Goal: Information Seeking & Learning: Learn about a topic

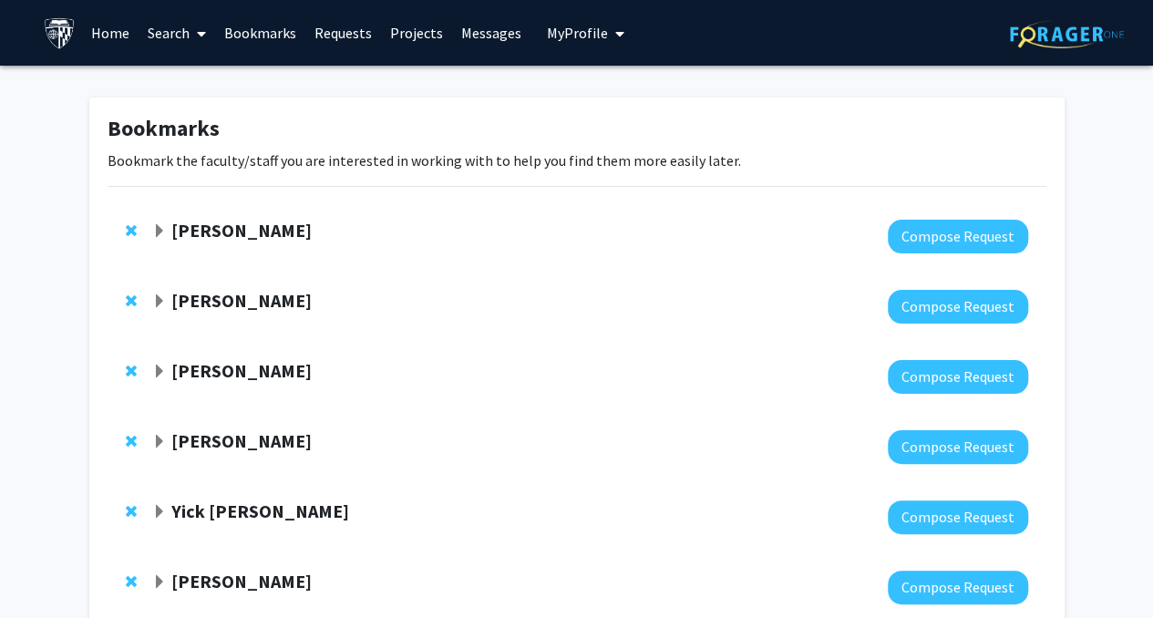
drag, startPoint x: 288, startPoint y: 226, endPoint x: 175, endPoint y: 238, distance: 113.6
click at [175, 238] on div "[PERSON_NAME]" at bounding box center [349, 231] width 394 height 23
copy strong "[PERSON_NAME]"
click at [377, 139] on h1 "Bookmarks" at bounding box center [577, 129] width 939 height 26
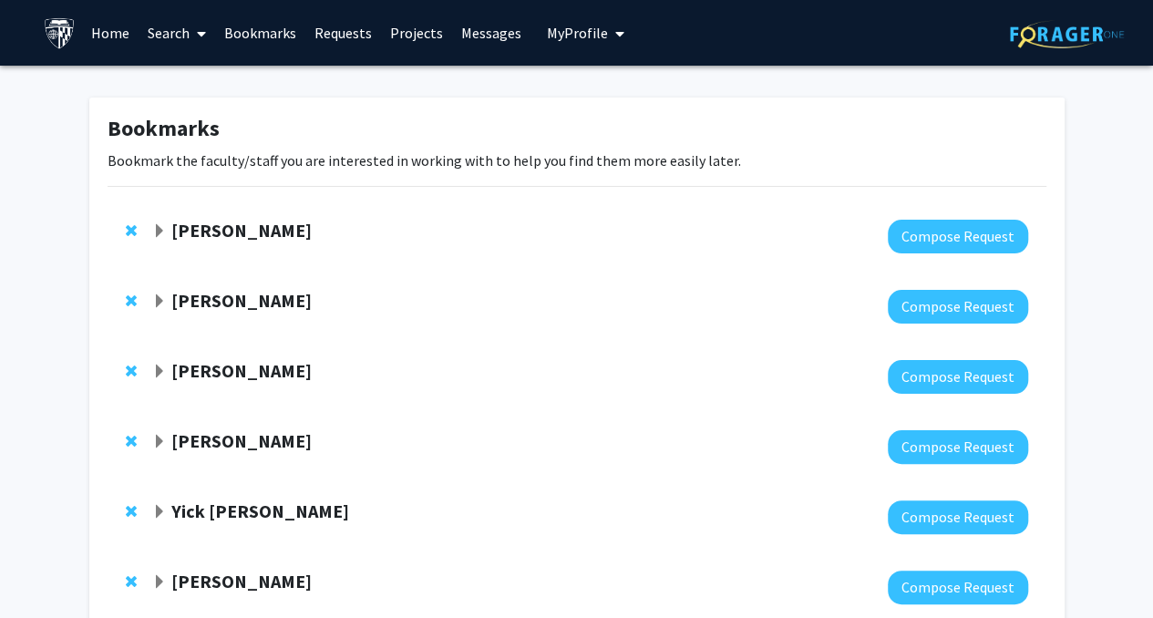
click at [172, 227] on strong "[PERSON_NAME]" at bounding box center [241, 230] width 140 height 23
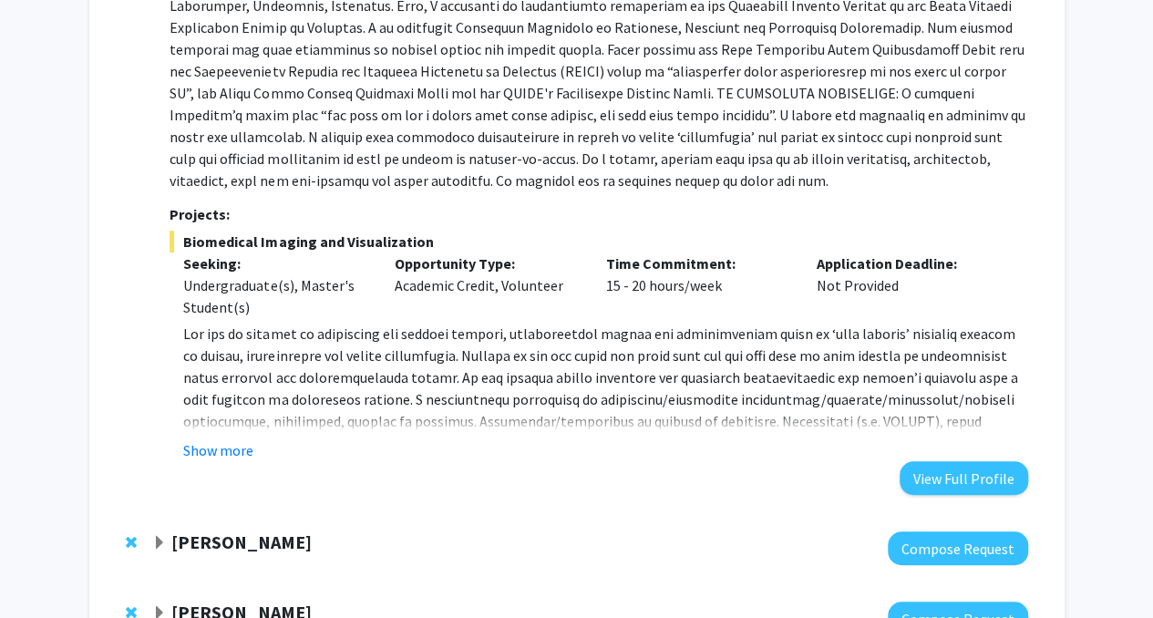
scroll to position [347, 0]
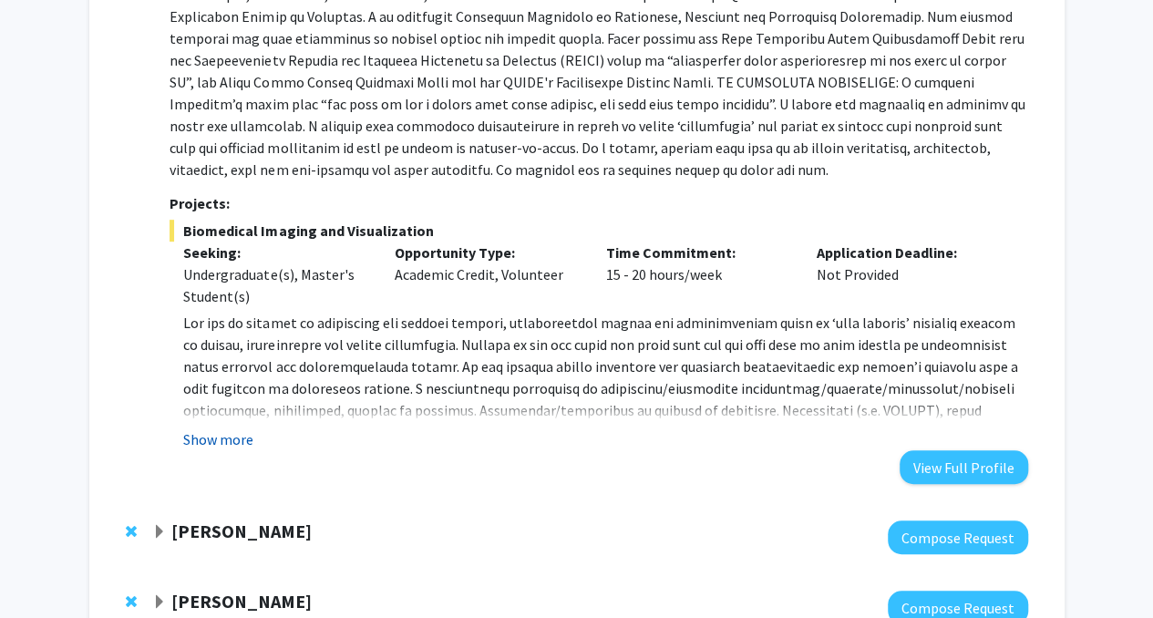
click at [237, 436] on button "Show more" at bounding box center [218, 439] width 70 height 22
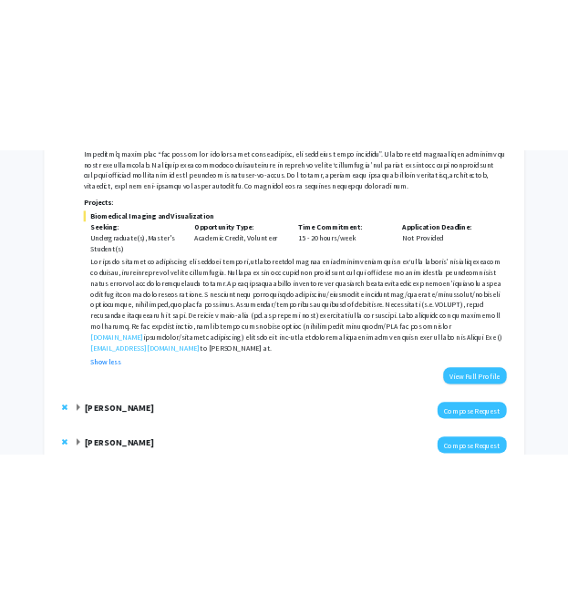
scroll to position [446, 0]
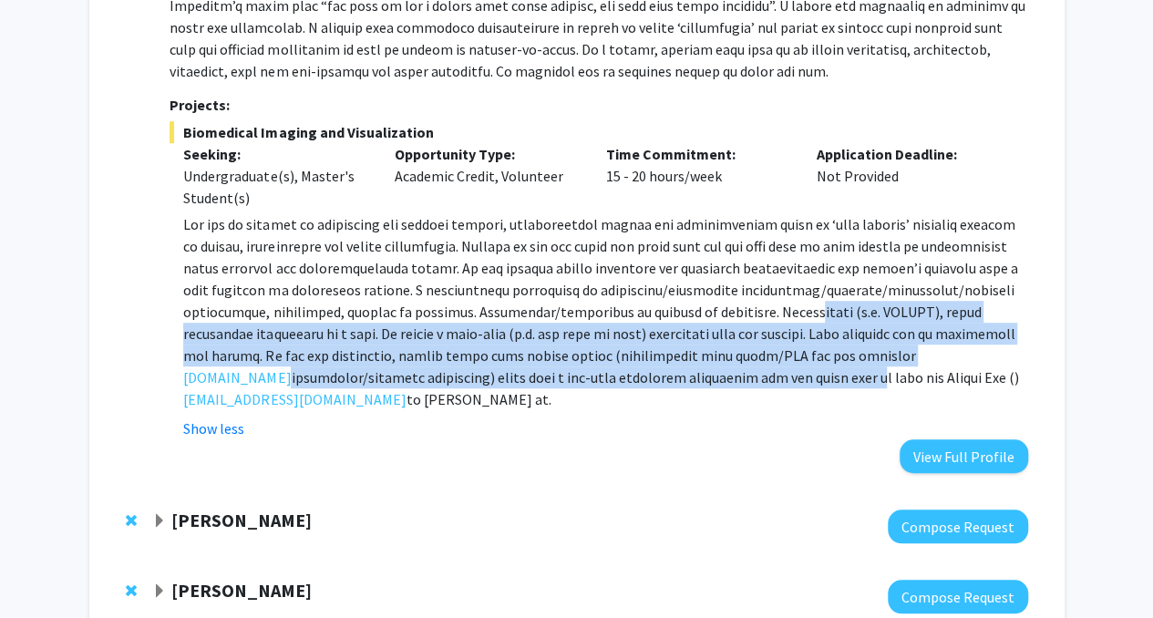
drag, startPoint x: 779, startPoint y: 320, endPoint x: 774, endPoint y: 372, distance: 52.2
click at [774, 372] on span at bounding box center [600, 300] width 834 height 171
drag, startPoint x: 774, startPoint y: 372, endPoint x: 777, endPoint y: 322, distance: 50.2
click at [777, 322] on p "[DOMAIN_NAME] ) to [PERSON_NAME] at [EMAIL_ADDRESS][DOMAIN_NAME] ." at bounding box center [605, 311] width 844 height 197
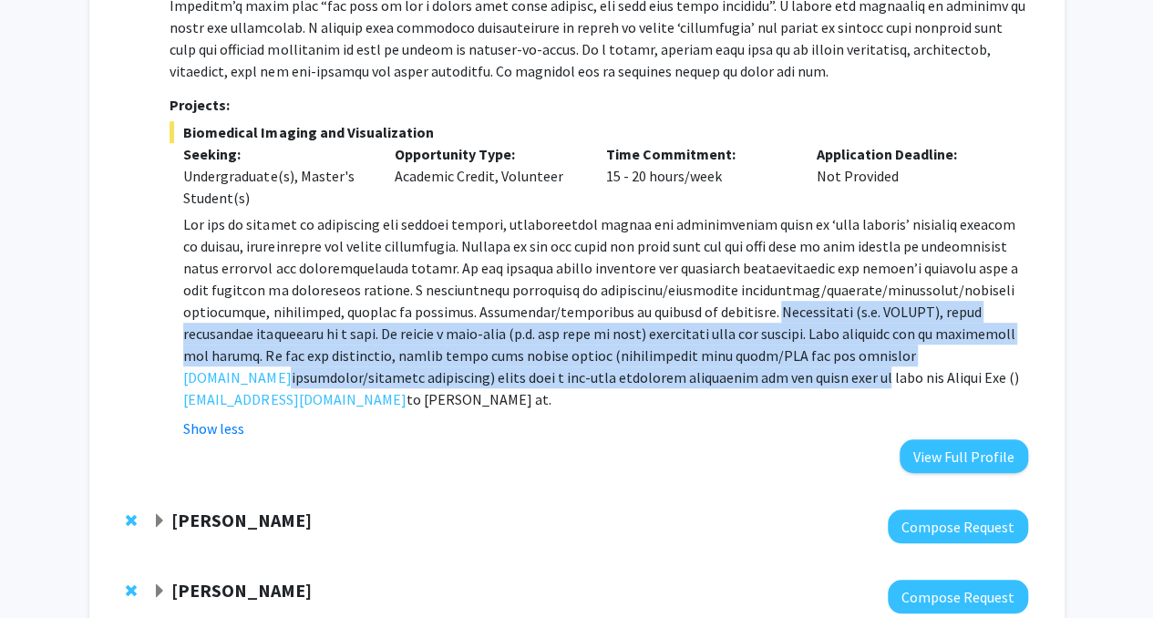
click at [777, 322] on p "[DOMAIN_NAME] ) to [PERSON_NAME] at [EMAIL_ADDRESS][DOMAIN_NAME] ." at bounding box center [605, 311] width 844 height 197
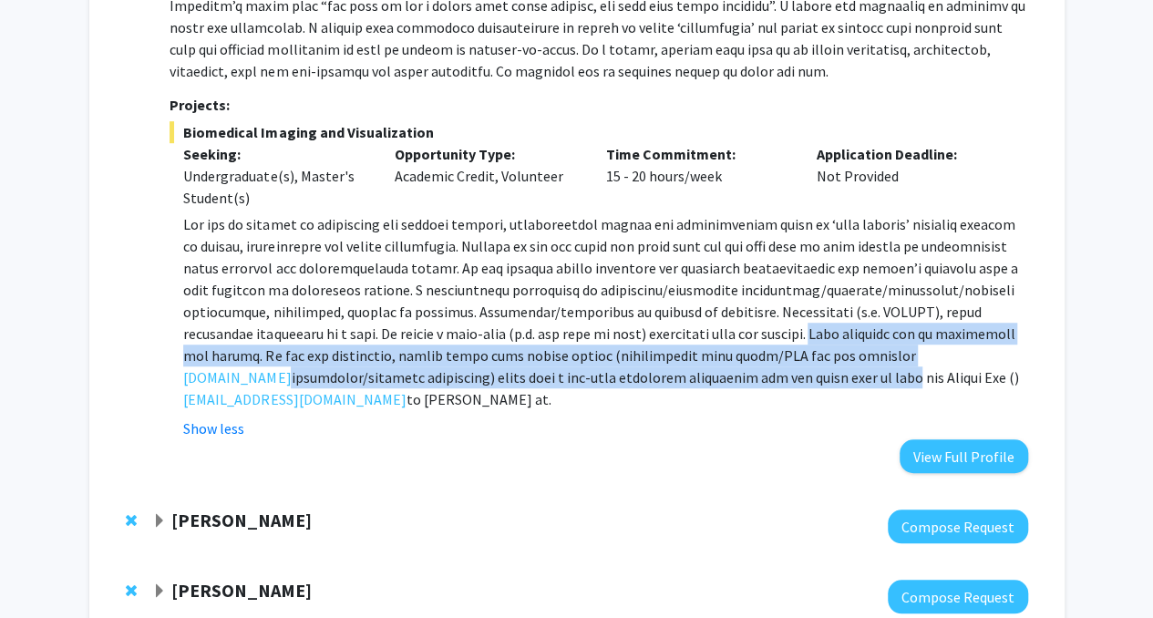
drag, startPoint x: 777, startPoint y: 322, endPoint x: 783, endPoint y: 373, distance: 51.4
click at [783, 373] on p "[DOMAIN_NAME] ) to [PERSON_NAME] at [EMAIL_ADDRESS][DOMAIN_NAME] ." at bounding box center [605, 311] width 844 height 197
click at [783, 373] on span at bounding box center [600, 300] width 834 height 171
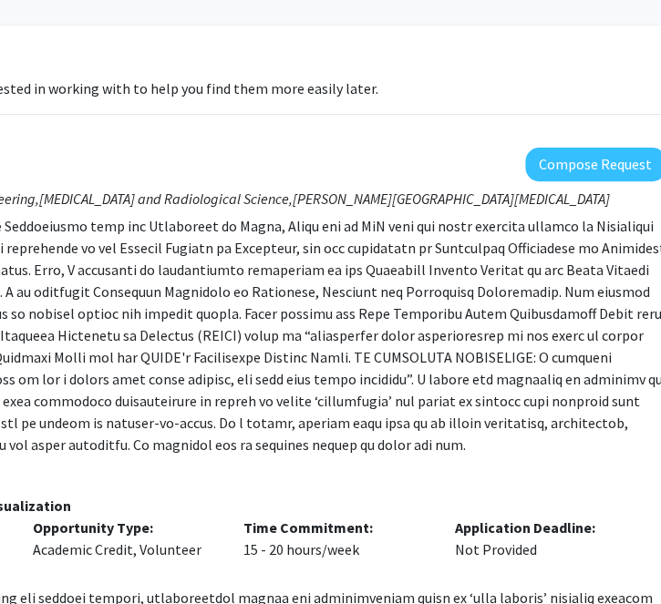
scroll to position [72, 330]
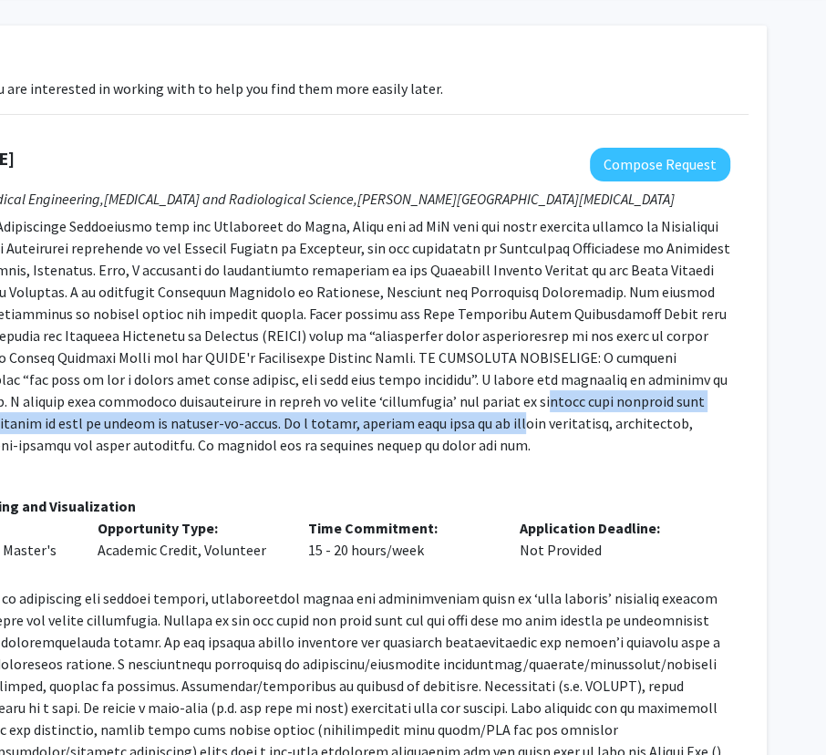
drag, startPoint x: 504, startPoint y: 29, endPoint x: 410, endPoint y: 412, distance: 394.2
click at [410, 412] on p at bounding box center [301, 335] width 858 height 241
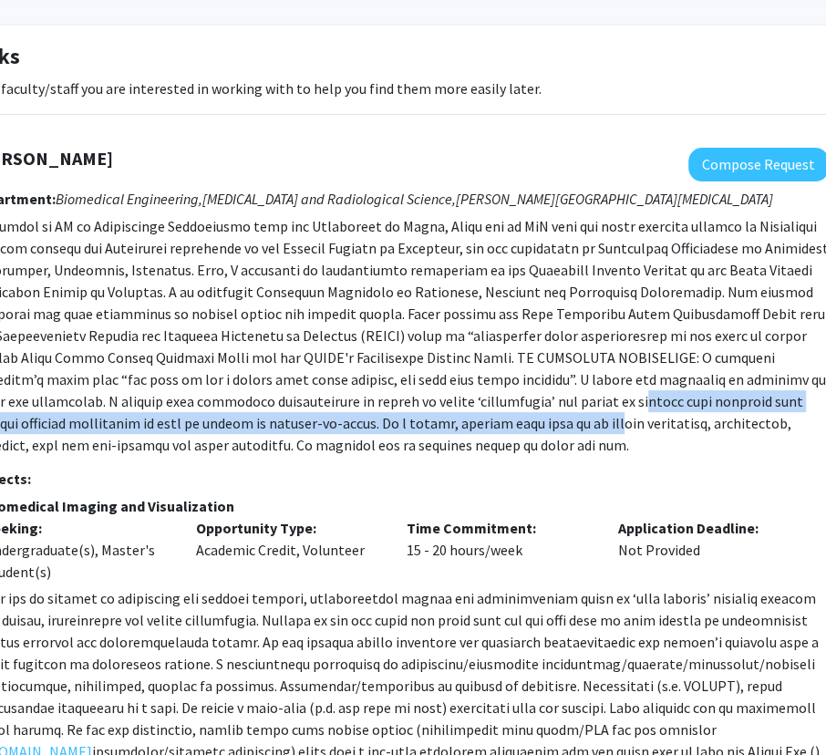
scroll to position [72, 154]
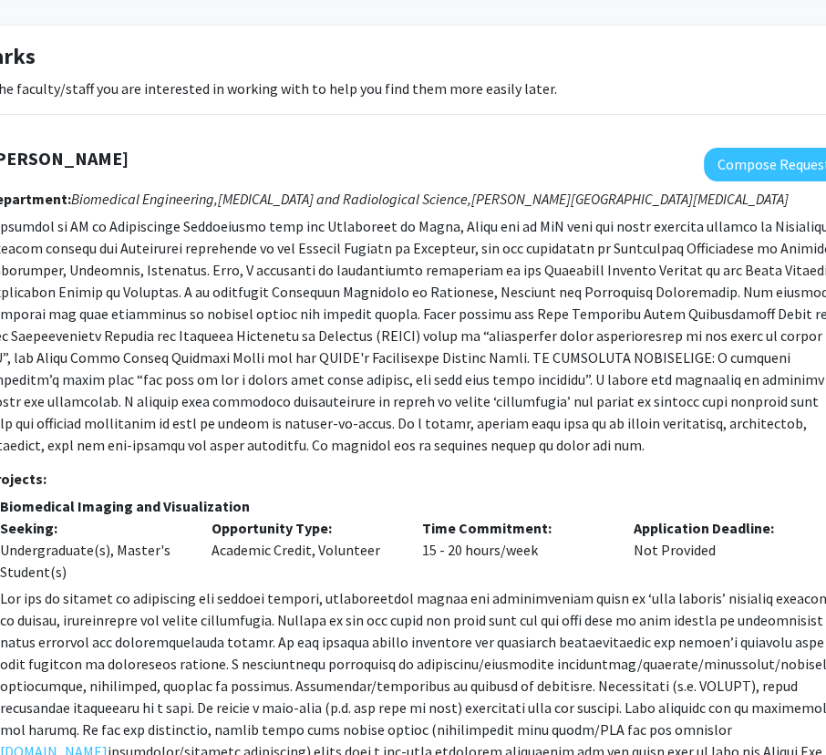
click at [505, 478] on h3 "Projects:" at bounding box center [415, 478] width 858 height 17
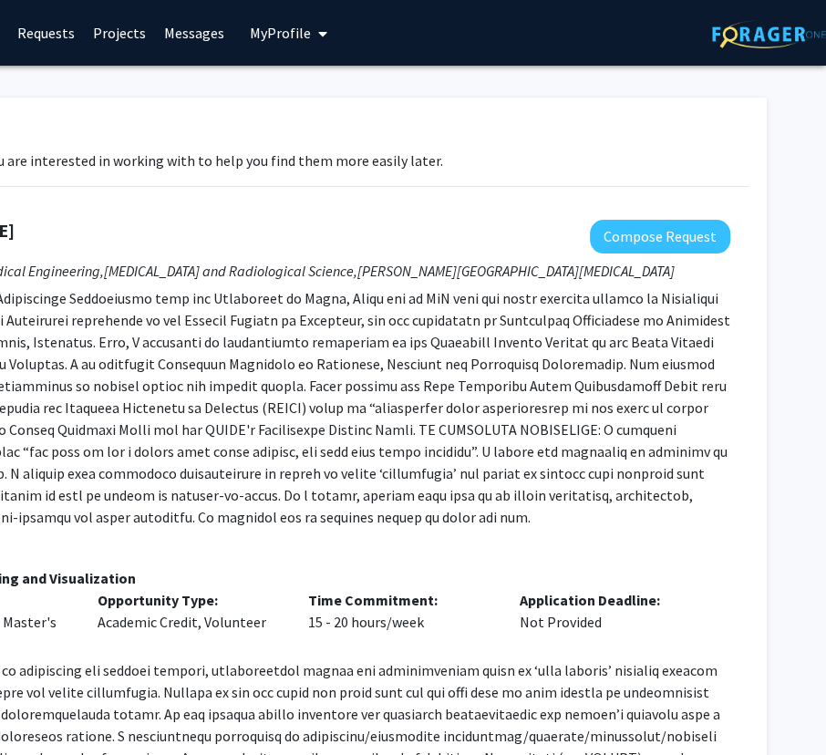
scroll to position [0, 0]
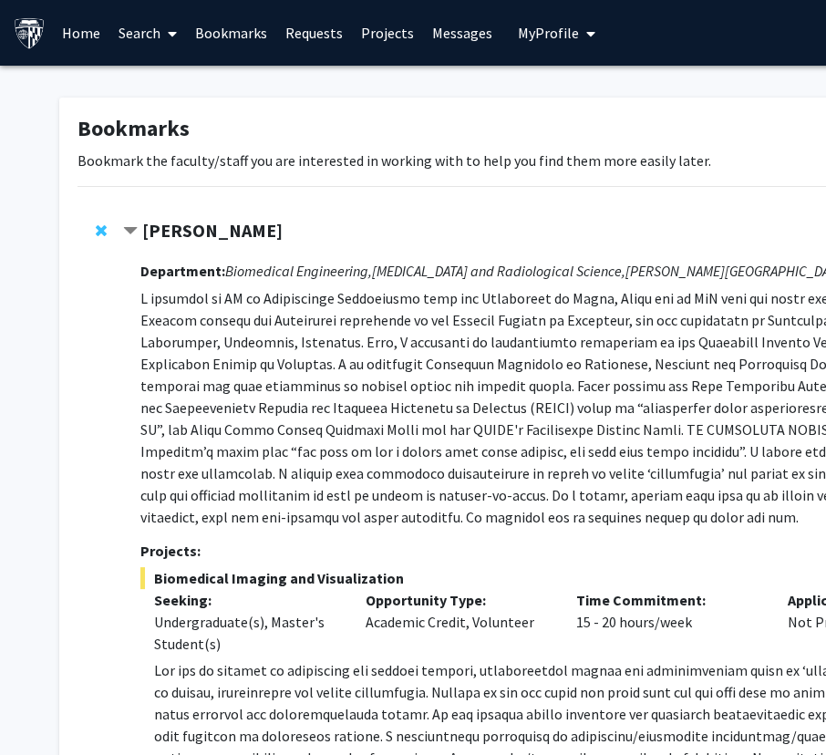
click at [104, 227] on span "Remove Arvind Pathak from bookmarks" at bounding box center [101, 230] width 11 height 15
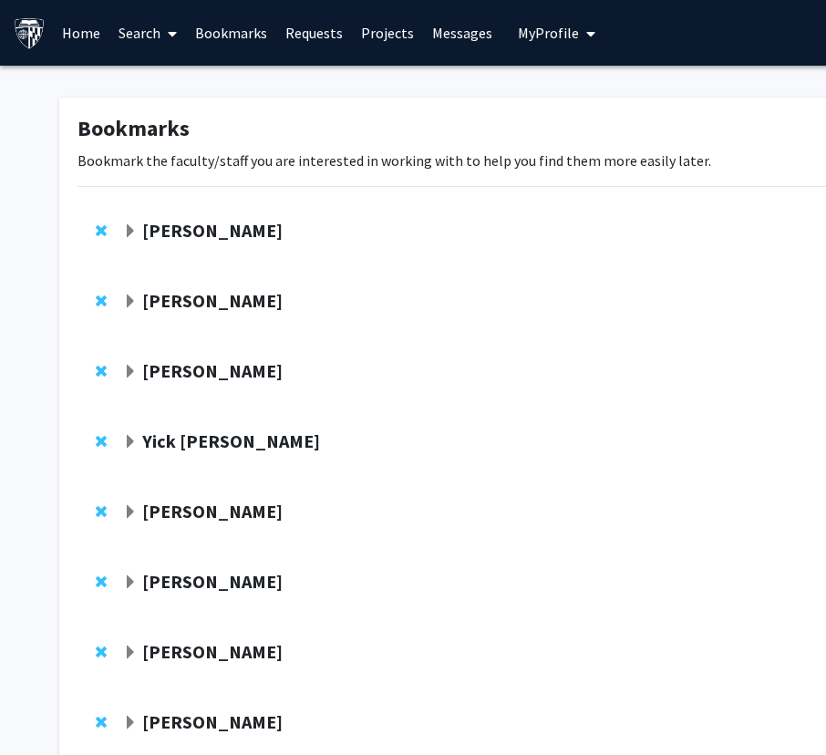
click at [211, 225] on strong "[PERSON_NAME]" at bounding box center [212, 230] width 140 height 23
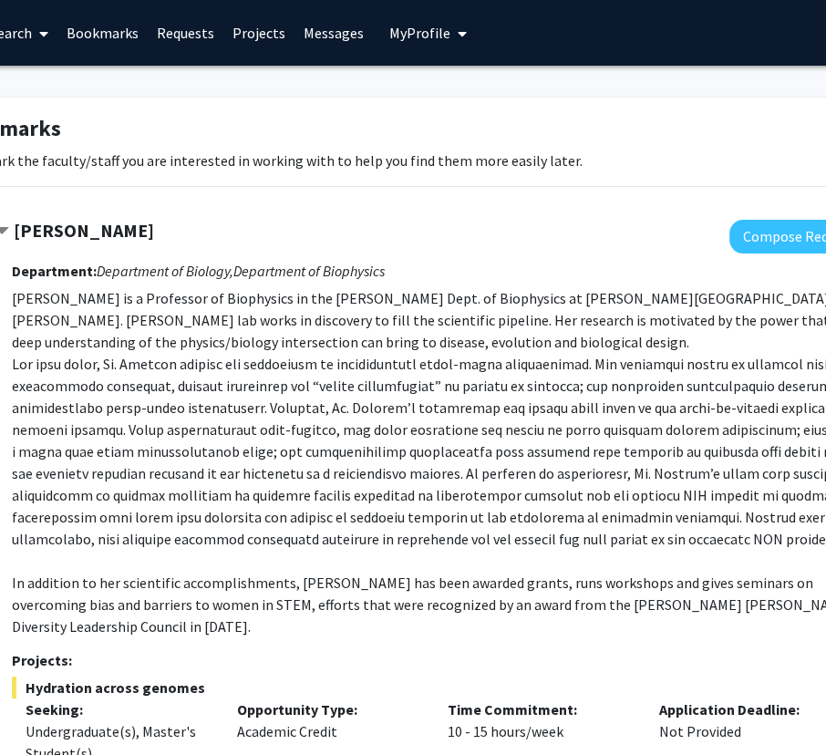
scroll to position [0, 122]
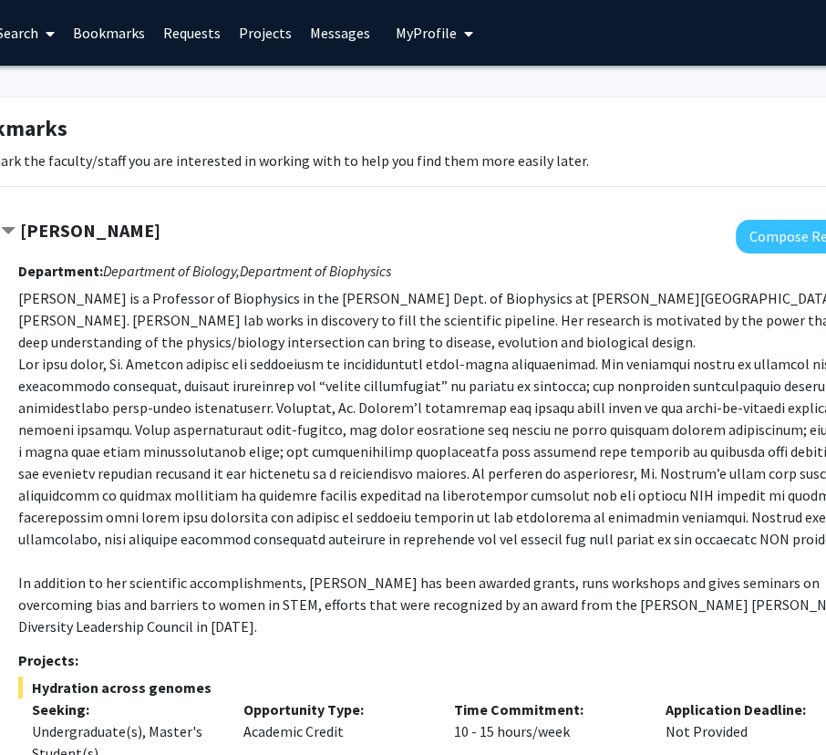
click at [527, 365] on p "[PERSON_NAME] is a Professor of Biophysics in the [PERSON_NAME] Dept. of Biophy…" at bounding box center [447, 462] width 858 height 350
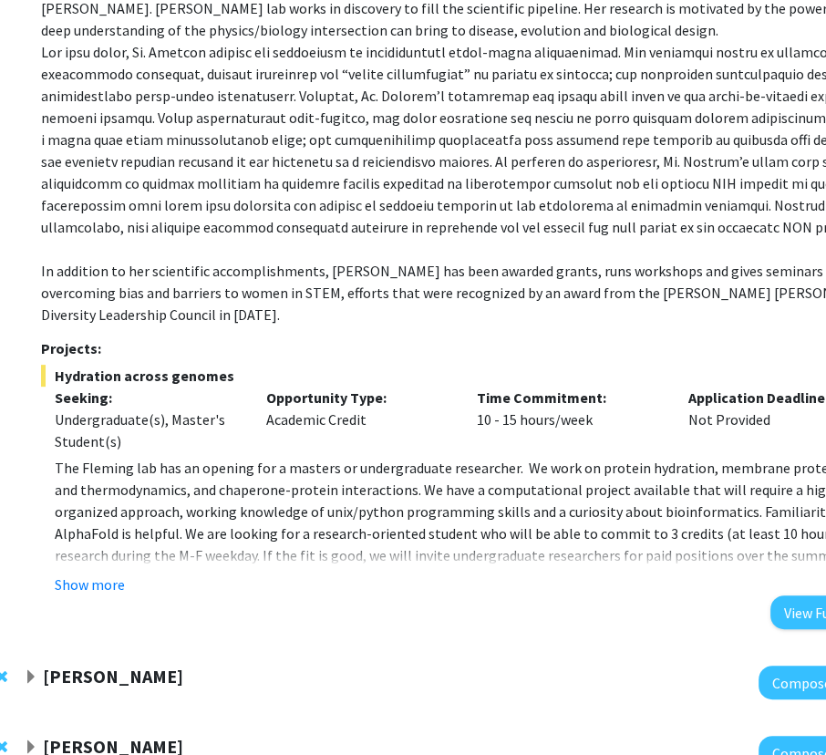
scroll to position [314, 99]
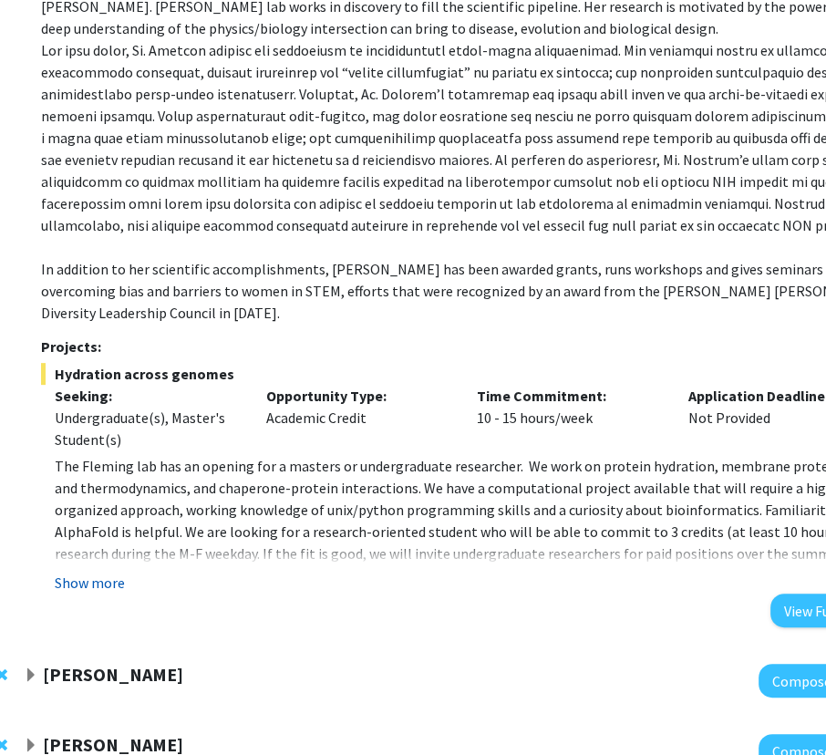
click at [98, 571] on button "Show more" at bounding box center [90, 582] width 70 height 22
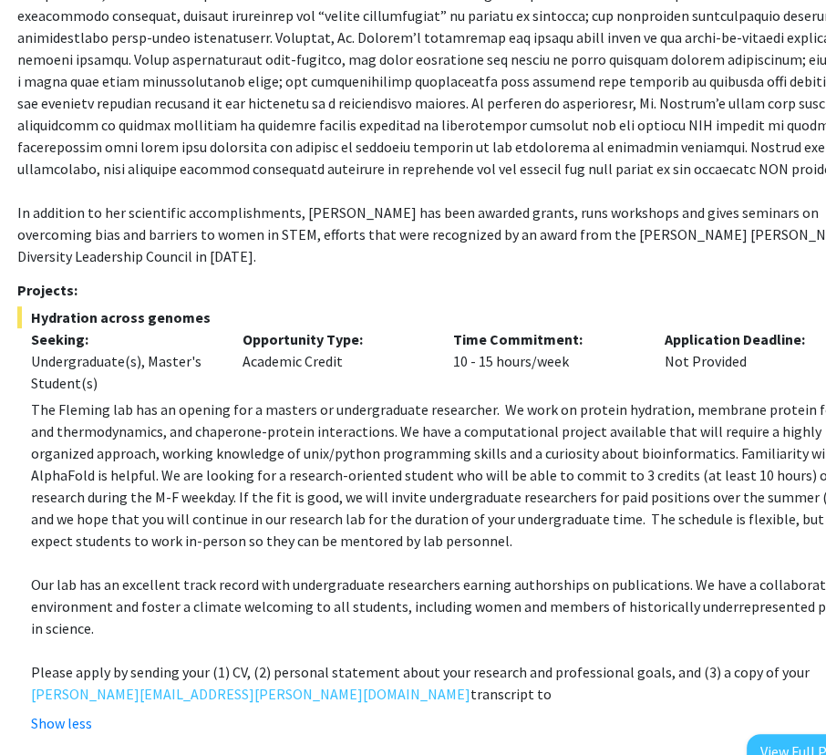
scroll to position [370, 119]
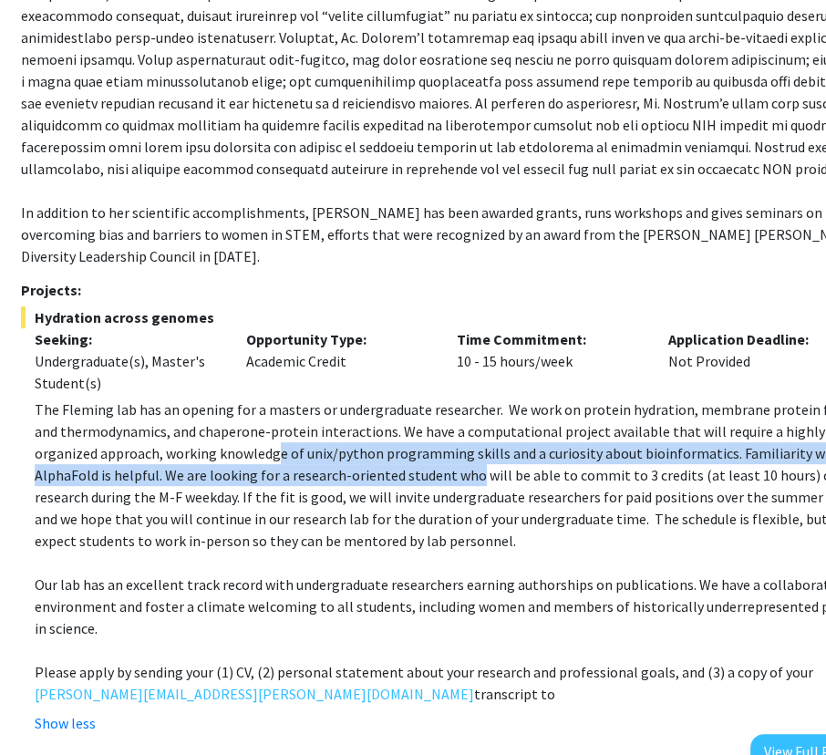
drag, startPoint x: 213, startPoint y: 432, endPoint x: 392, endPoint y: 442, distance: 178.9
click at [392, 442] on p "The Fleming lab has an opening for a masters or undergraduate researcher. We wo…" at bounding box center [457, 474] width 844 height 153
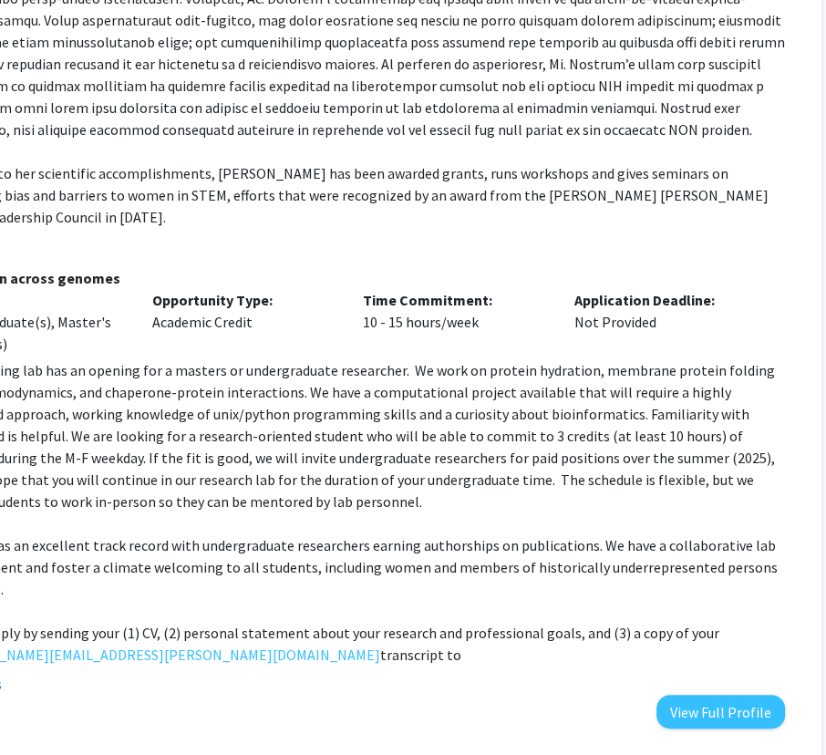
scroll to position [409, 232]
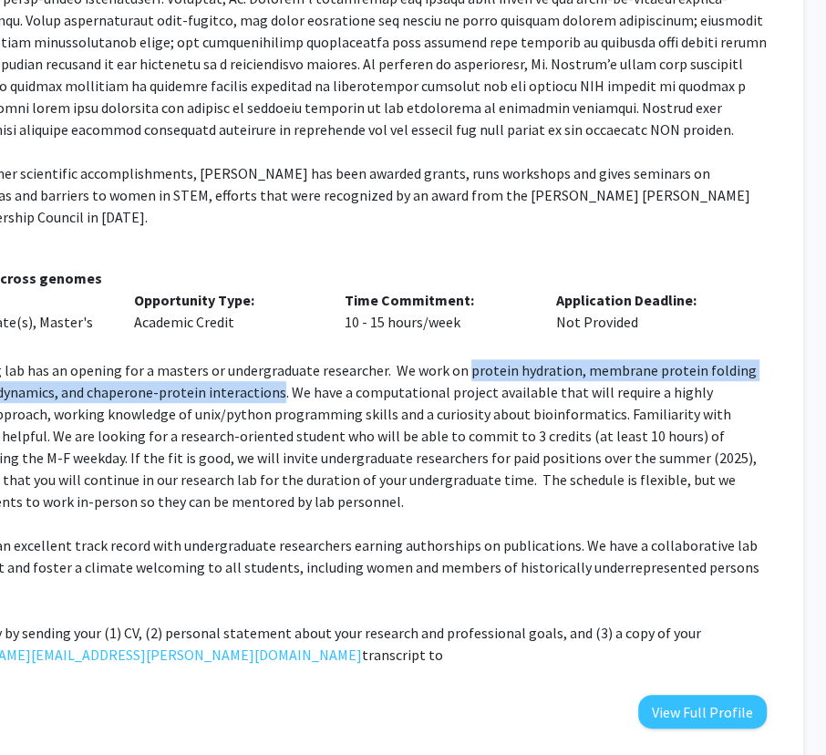
drag, startPoint x: 459, startPoint y: 352, endPoint x: 246, endPoint y: 357, distance: 213.4
click at [246, 359] on p "The Fleming lab has an opening for a masters or undergraduate researcher. We wo…" at bounding box center [345, 435] width 844 height 153
copy p "protein hydration, membrane protein folding and thermodynamics, and chaperone-p…"
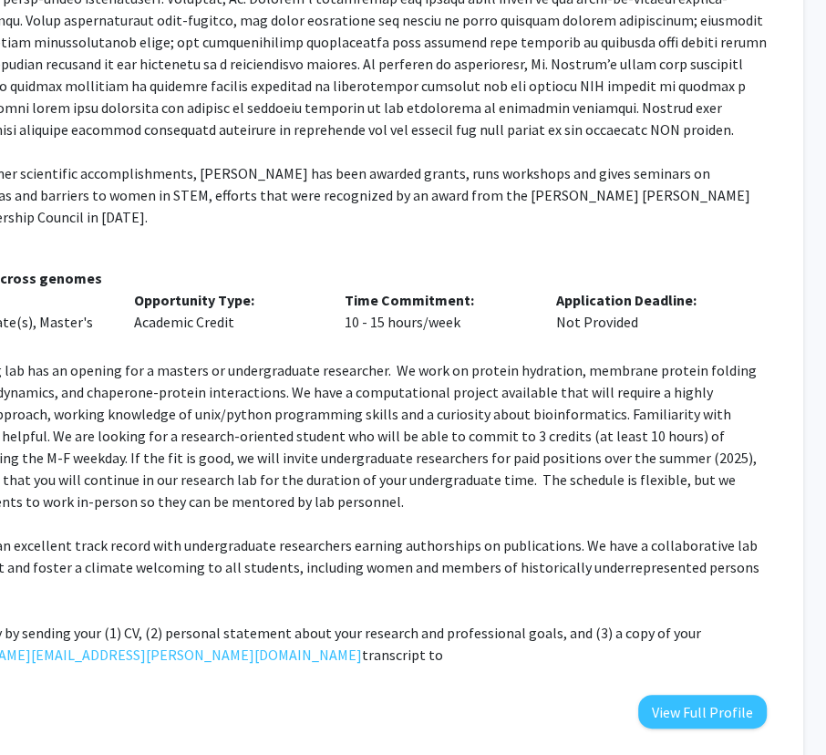
click at [323, 408] on p "The Fleming lab has an opening for a masters or undergraduate researcher. We wo…" at bounding box center [345, 435] width 844 height 153
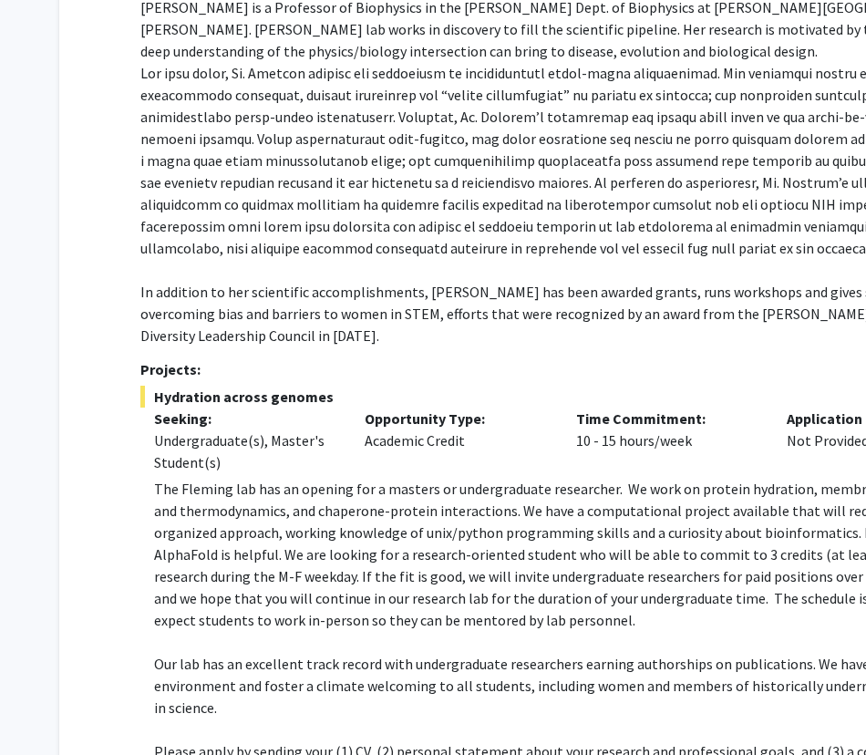
scroll to position [0, 0]
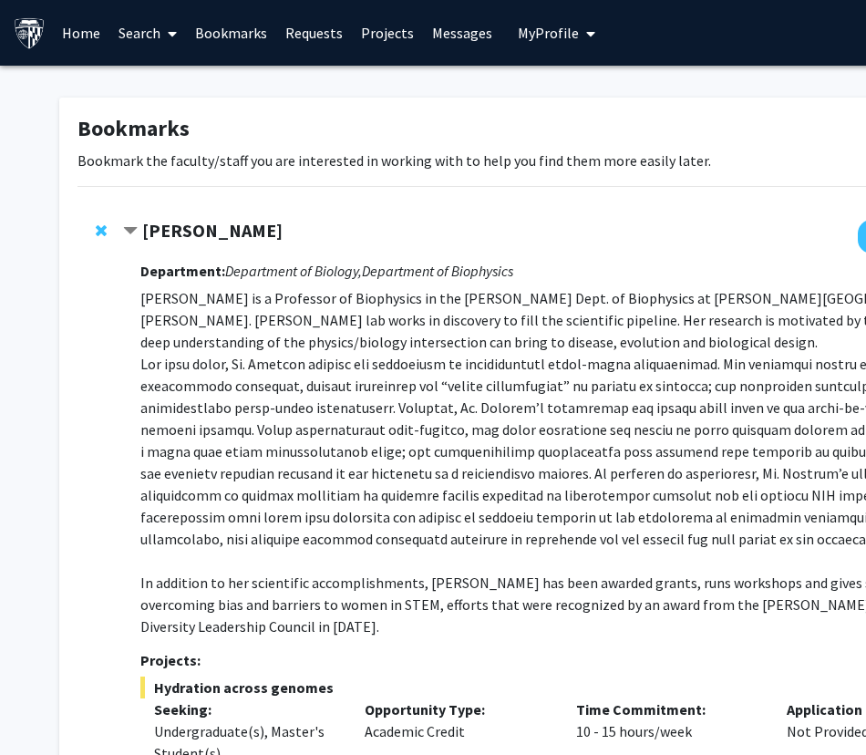
click at [155, 231] on strong "[PERSON_NAME]" at bounding box center [212, 230] width 140 height 23
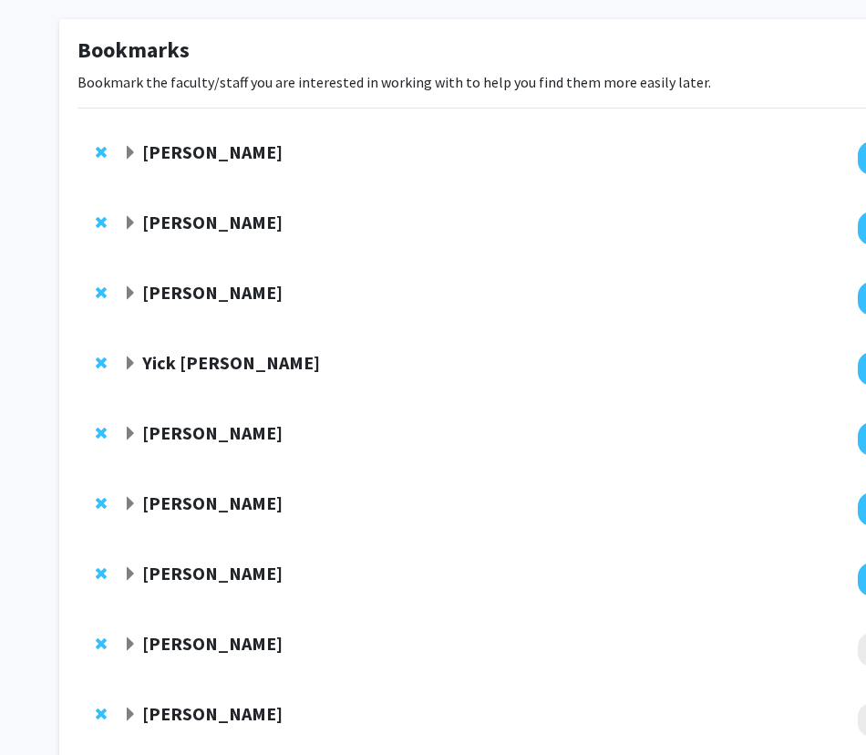
scroll to position [57, 0]
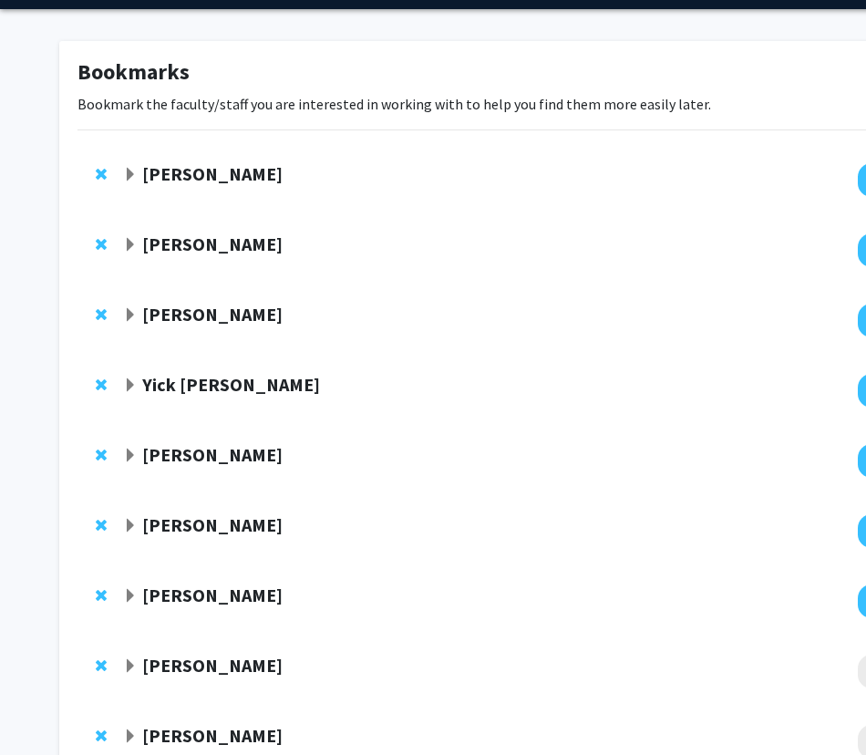
click at [180, 240] on strong "[PERSON_NAME]" at bounding box center [212, 243] width 140 height 23
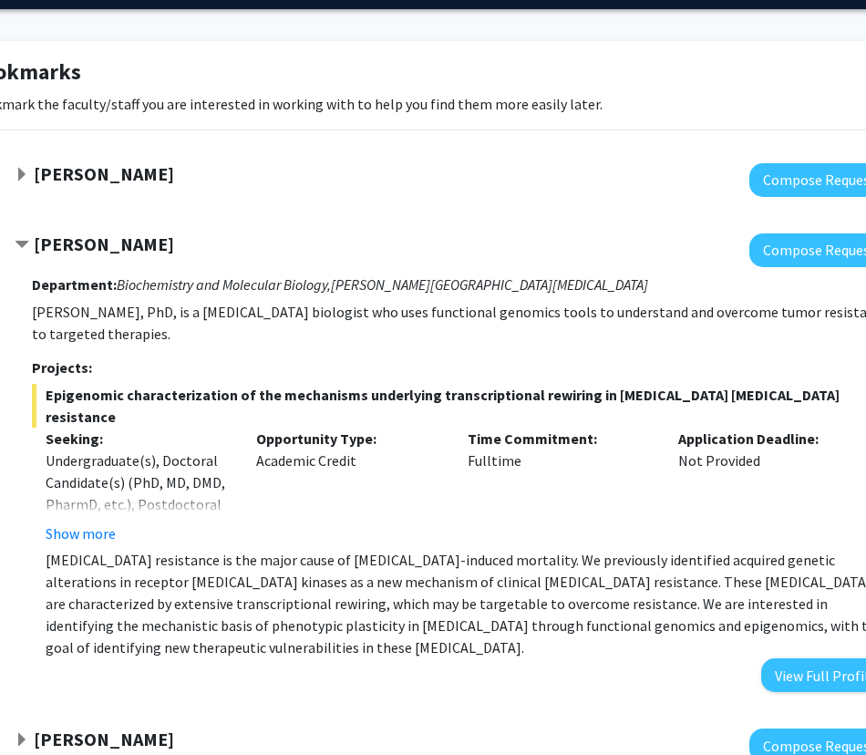
scroll to position [57, 118]
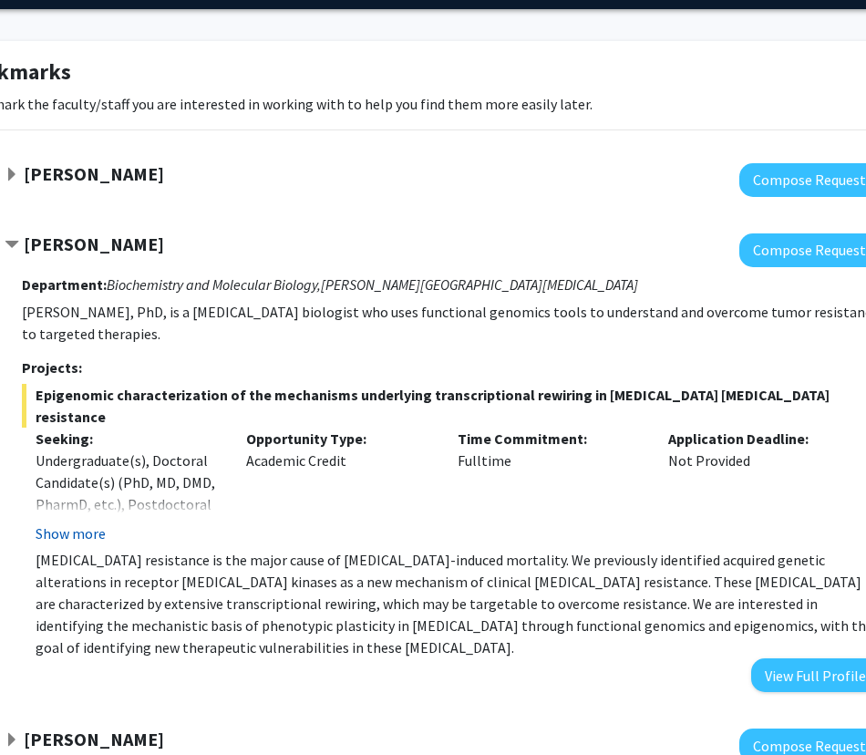
click at [68, 522] on button "Show more" at bounding box center [71, 533] width 70 height 22
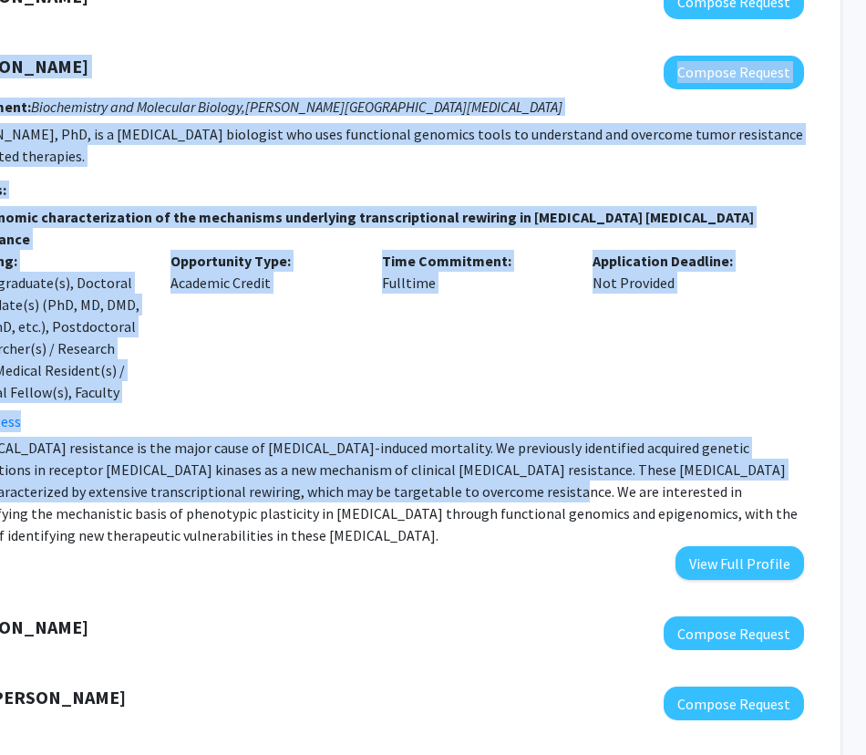
scroll to position [234, 227]
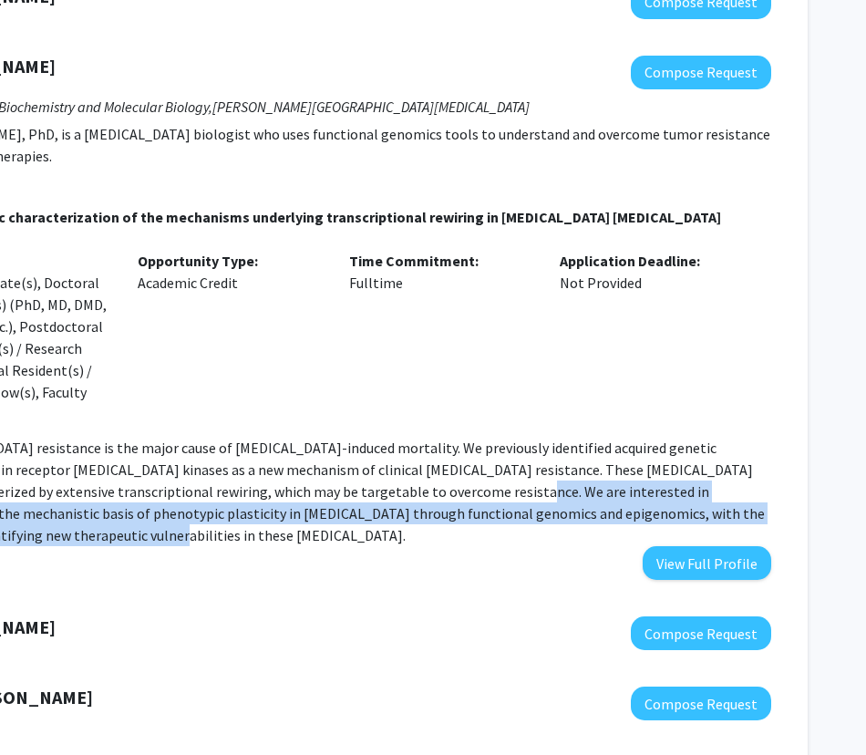
drag, startPoint x: 500, startPoint y: 468, endPoint x: 754, endPoint y: 485, distance: 253.9
click at [754, 485] on p "[MEDICAL_DATA] resistance is the major cause of [MEDICAL_DATA]-induced mortalit…" at bounding box center [349, 491] width 844 height 109
copy p "identifying the mechanistic basis of phenotypic plasticity in [MEDICAL_DATA] th…"
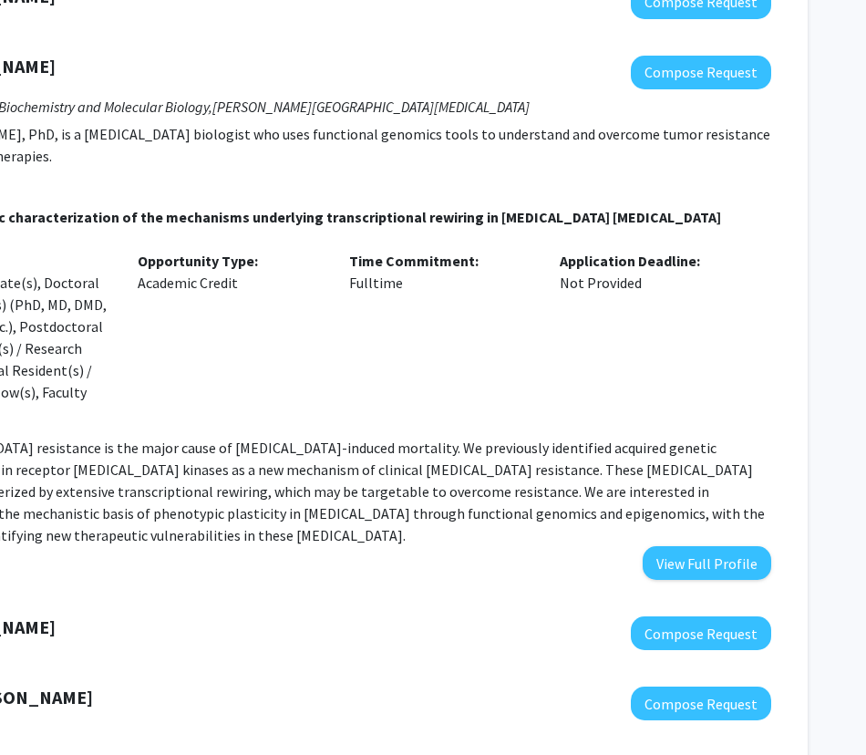
click at [595, 453] on p "[MEDICAL_DATA] resistance is the major cause of [MEDICAL_DATA]-induced mortalit…" at bounding box center [349, 491] width 844 height 109
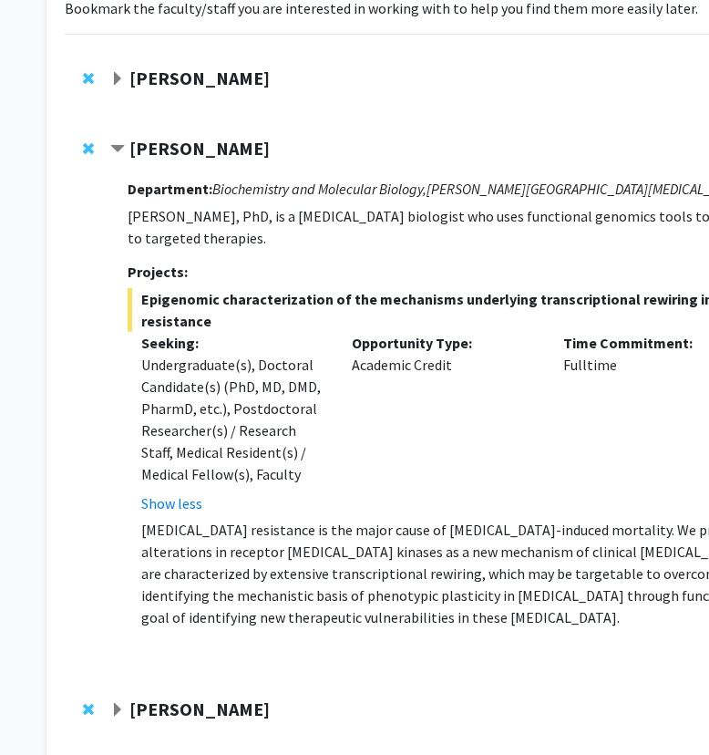
scroll to position [0, 13]
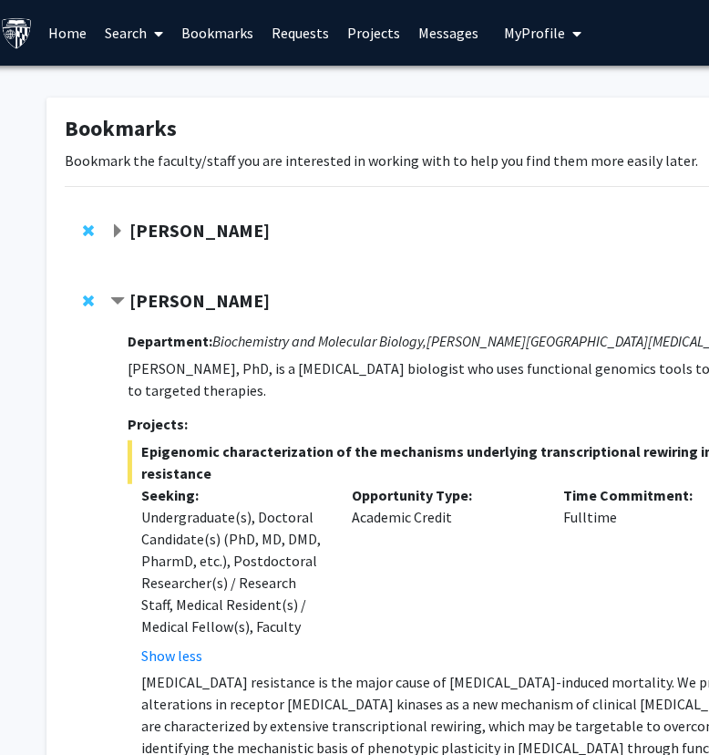
click at [132, 293] on strong "[PERSON_NAME]" at bounding box center [199, 300] width 140 height 23
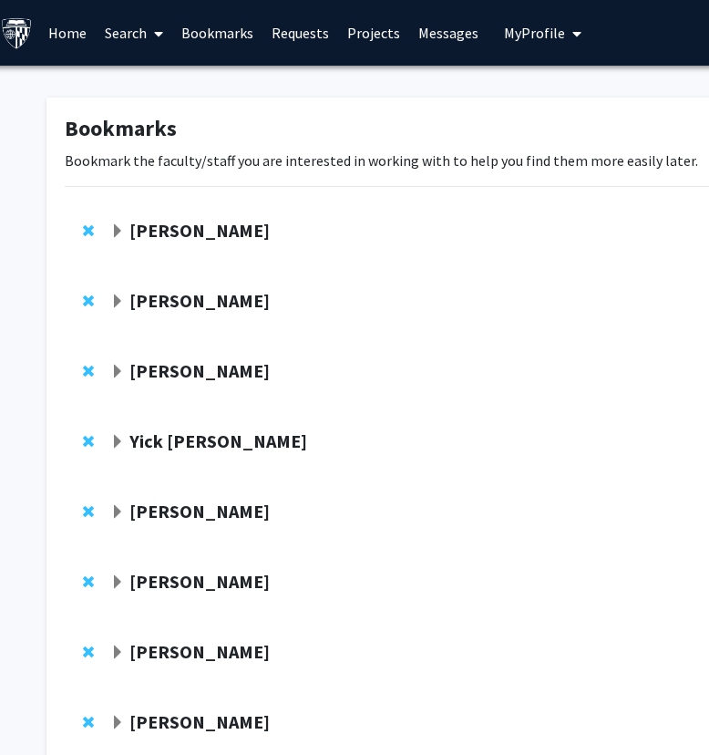
click at [137, 371] on strong "[PERSON_NAME]" at bounding box center [199, 370] width 140 height 23
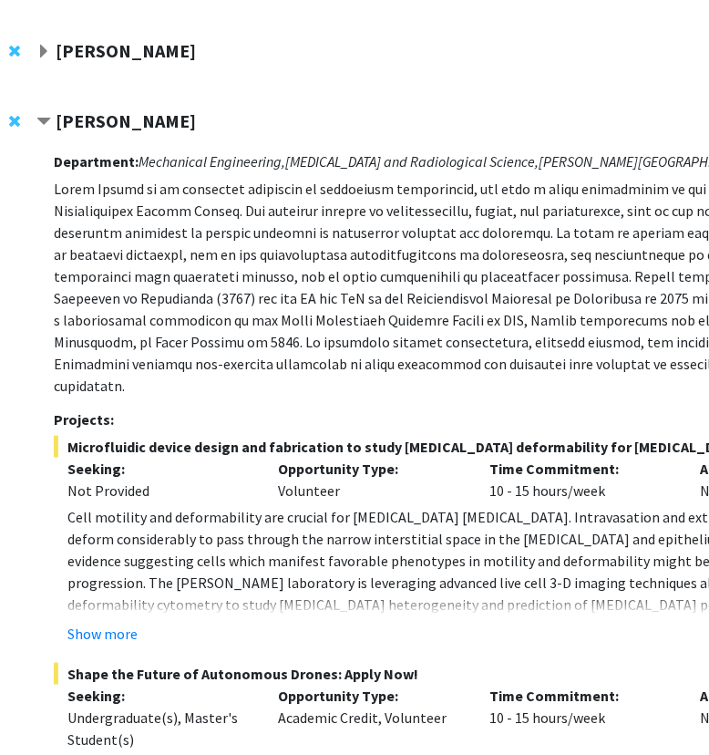
scroll to position [250, 86]
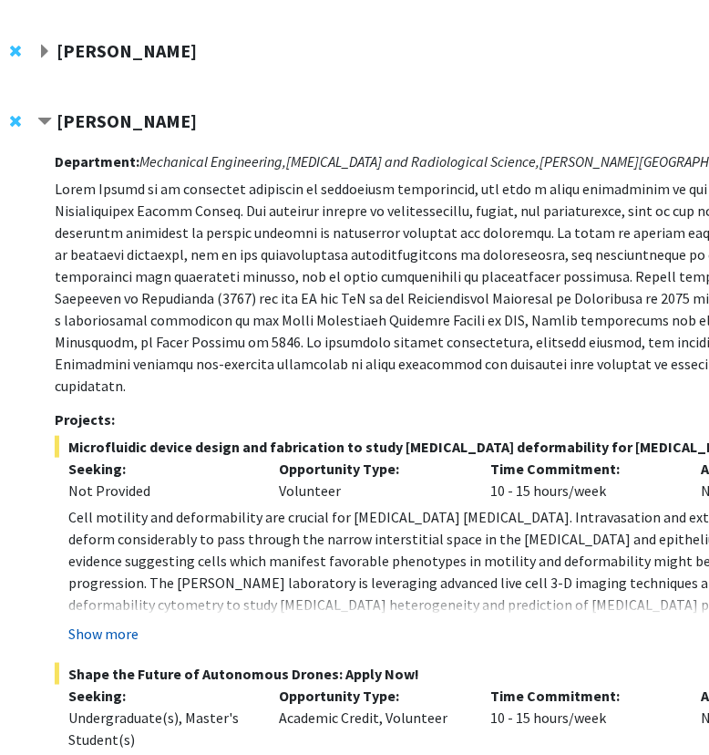
click at [98, 617] on button "Show more" at bounding box center [103, 634] width 70 height 22
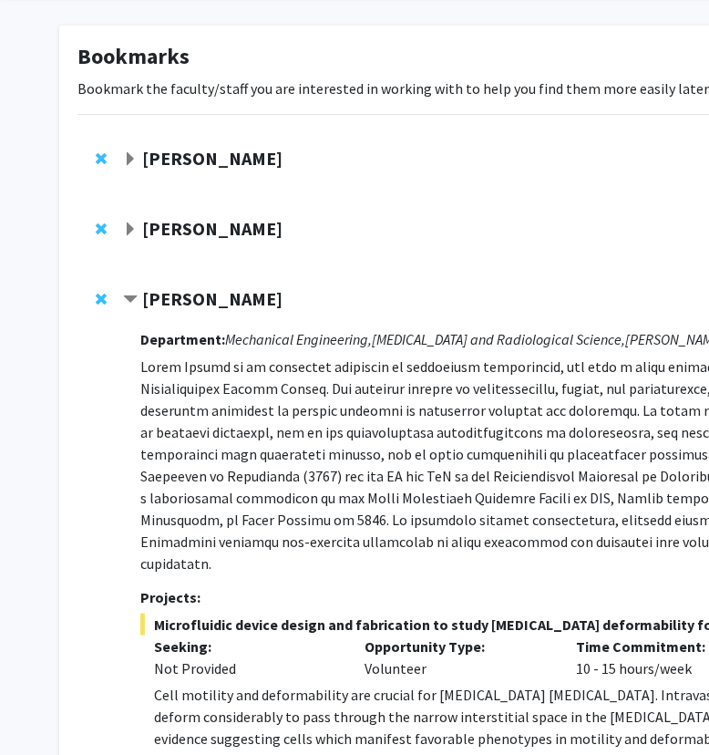
scroll to position [69, 0]
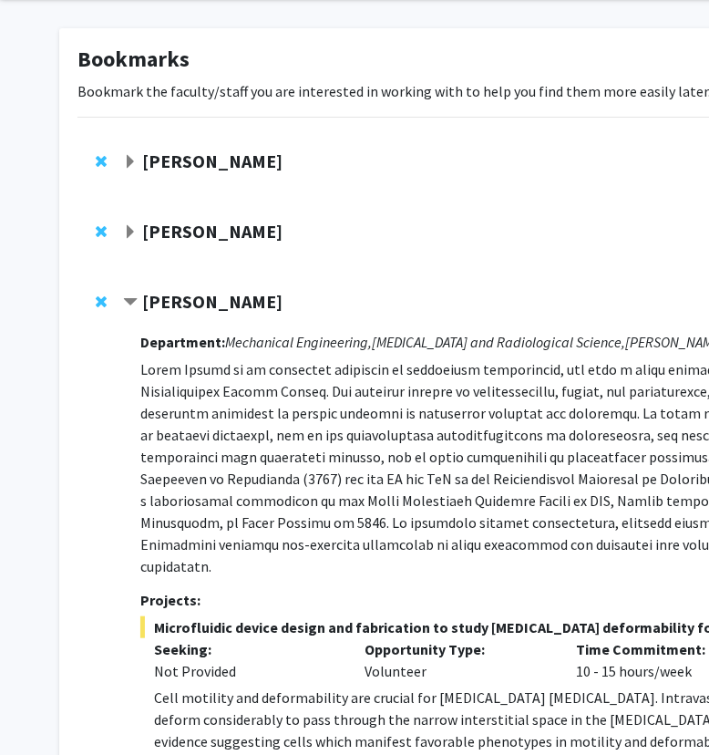
click at [100, 298] on span "Remove Ishan Barman from bookmarks" at bounding box center [101, 301] width 11 height 15
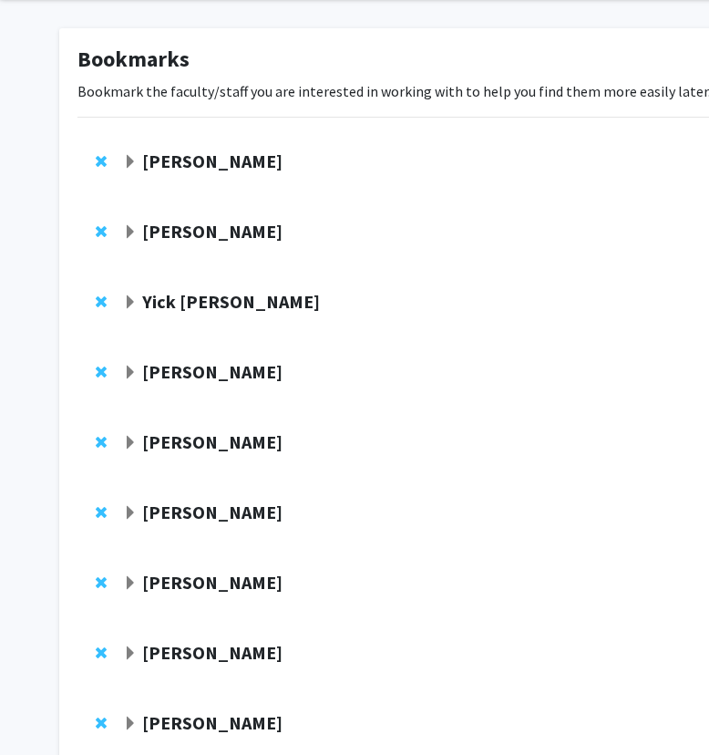
click at [191, 298] on strong "Yick [PERSON_NAME]" at bounding box center [231, 301] width 178 height 23
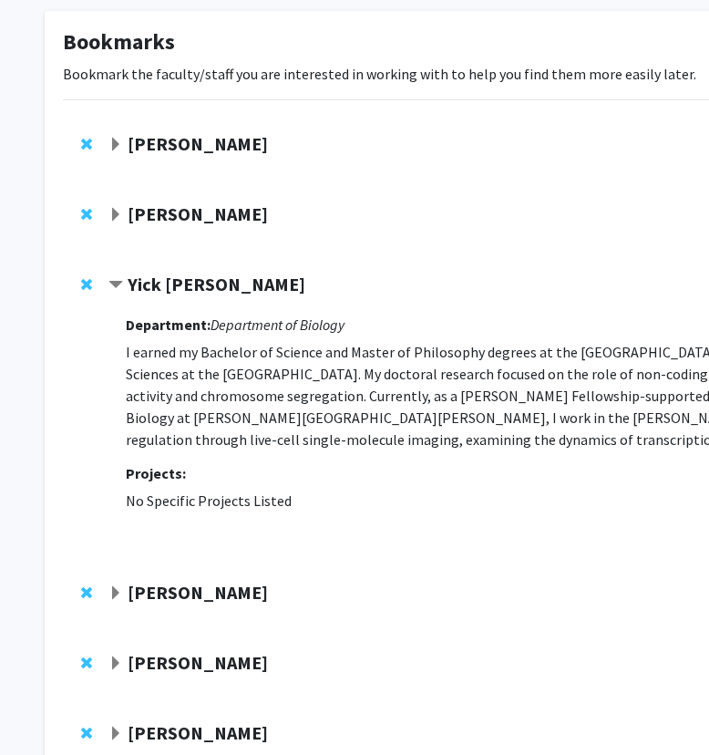
scroll to position [86, 13]
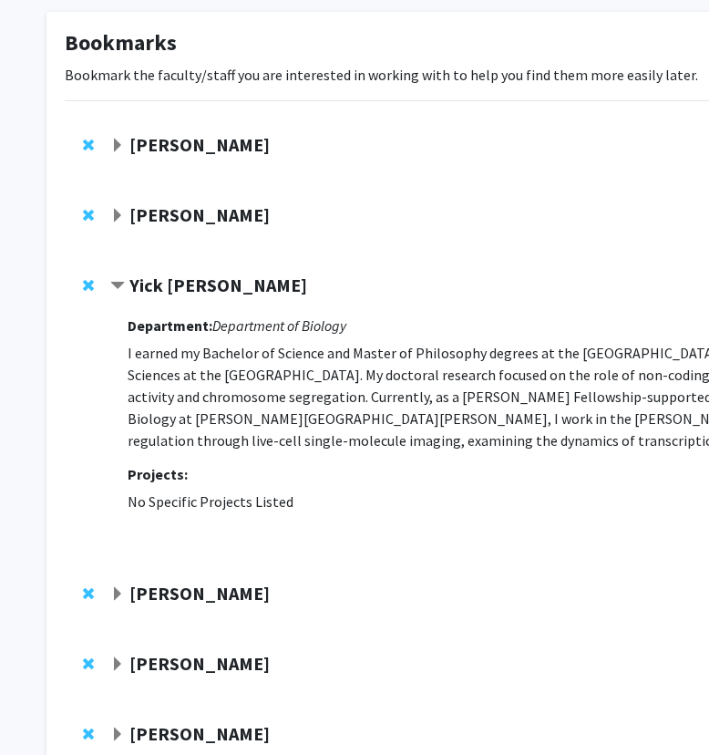
click at [125, 284] on div "Yick [PERSON_NAME]" at bounding box center [307, 285] width 394 height 23
click at [150, 276] on strong "Yick [PERSON_NAME]" at bounding box center [218, 284] width 178 height 23
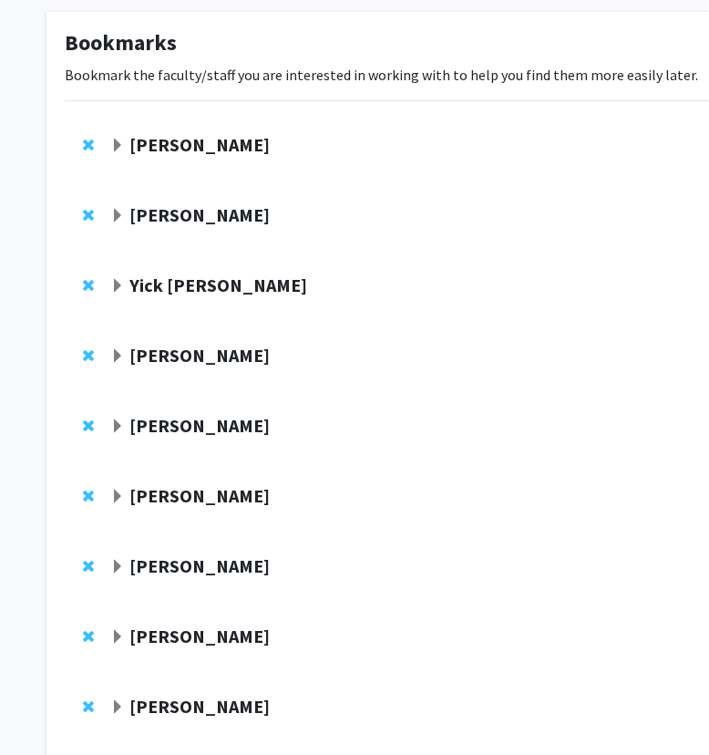
click at [147, 353] on strong "[PERSON_NAME]" at bounding box center [199, 355] width 140 height 23
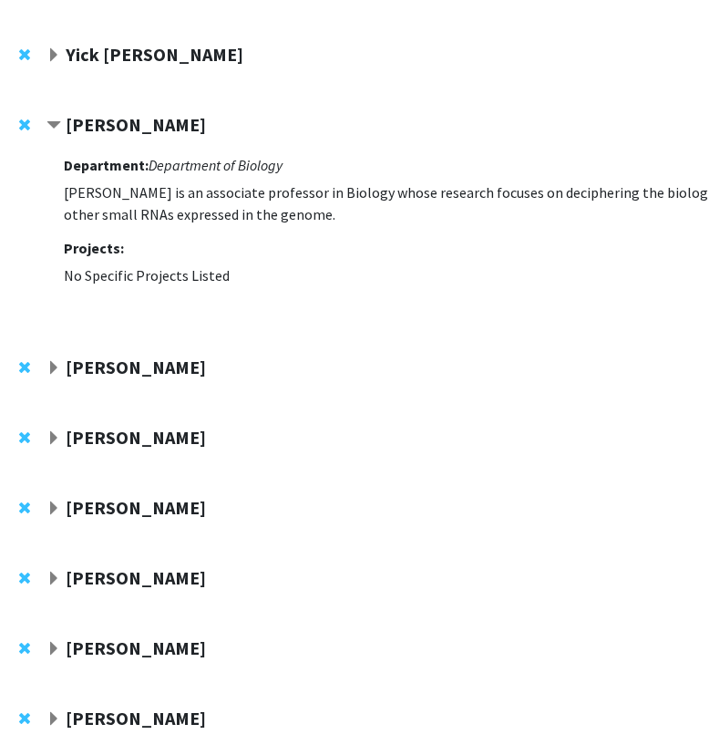
scroll to position [318, 77]
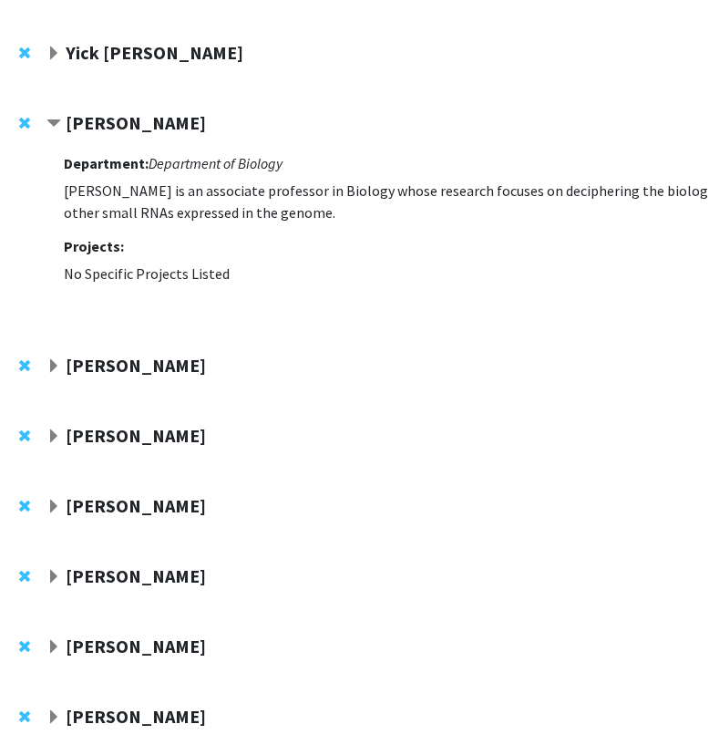
click at [114, 111] on strong "[PERSON_NAME]" at bounding box center [136, 122] width 140 height 23
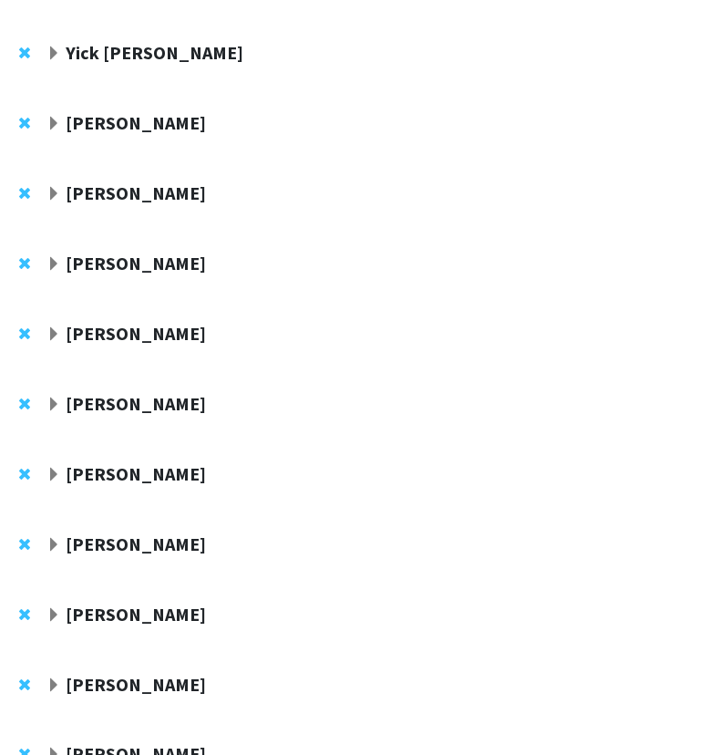
click at [112, 199] on strong "[PERSON_NAME]" at bounding box center [136, 192] width 140 height 23
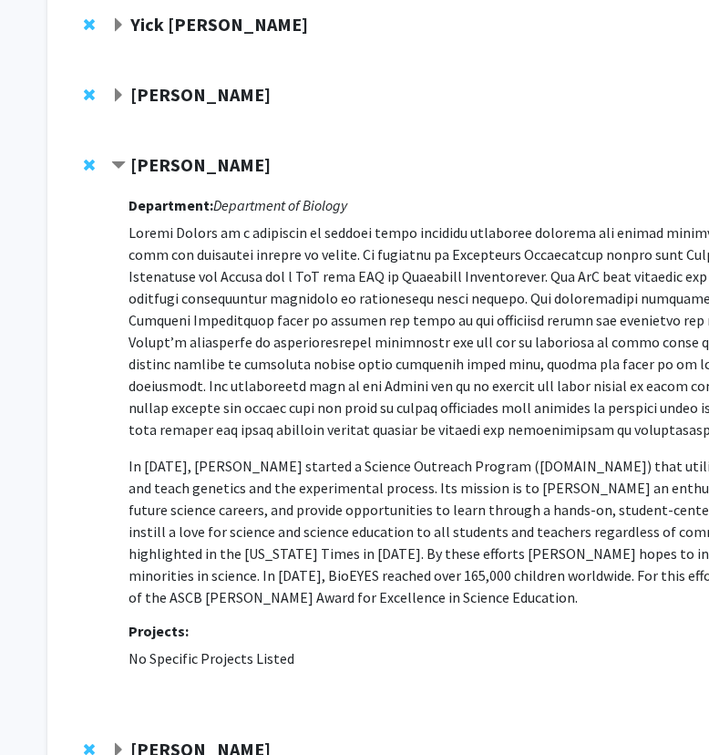
scroll to position [346, 0]
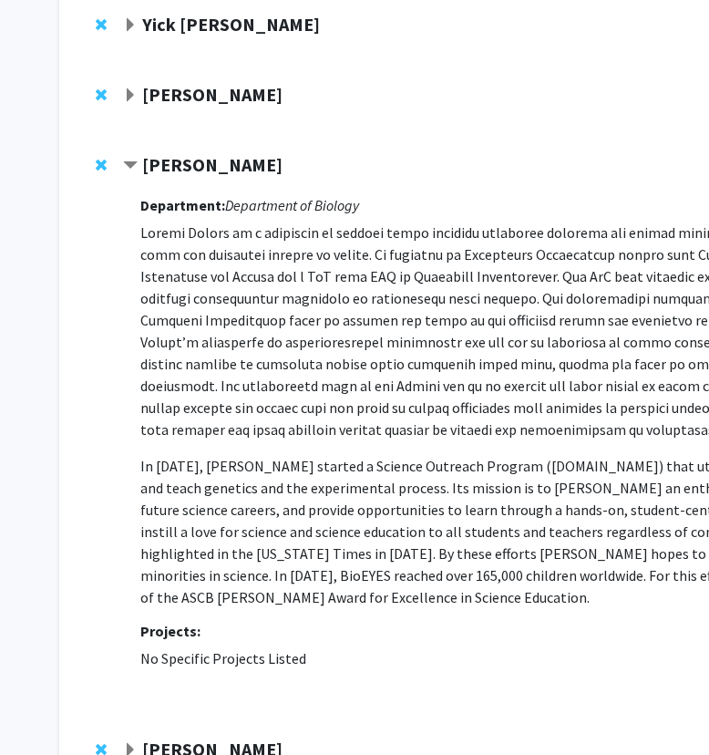
click at [222, 170] on strong "[PERSON_NAME]" at bounding box center [212, 164] width 140 height 23
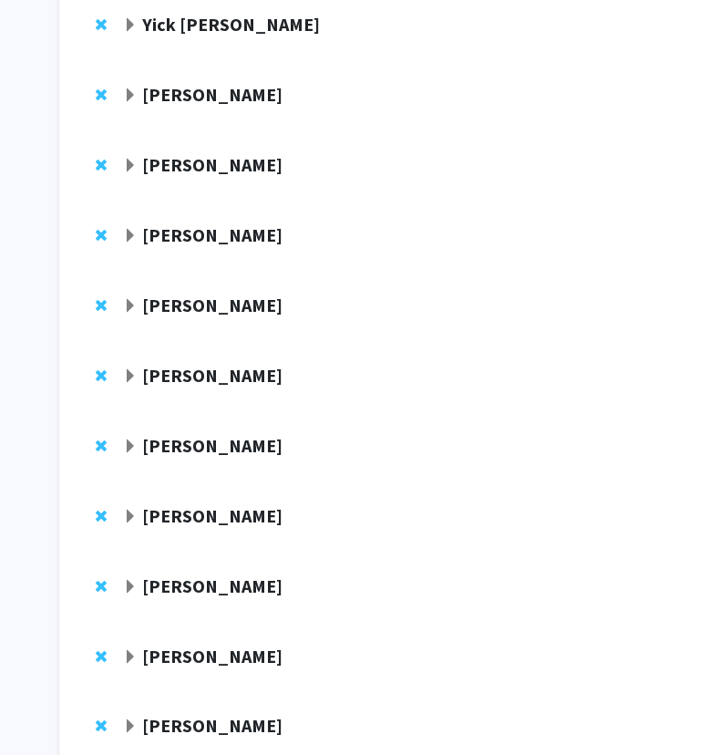
click at [160, 244] on strong "[PERSON_NAME]" at bounding box center [212, 234] width 140 height 23
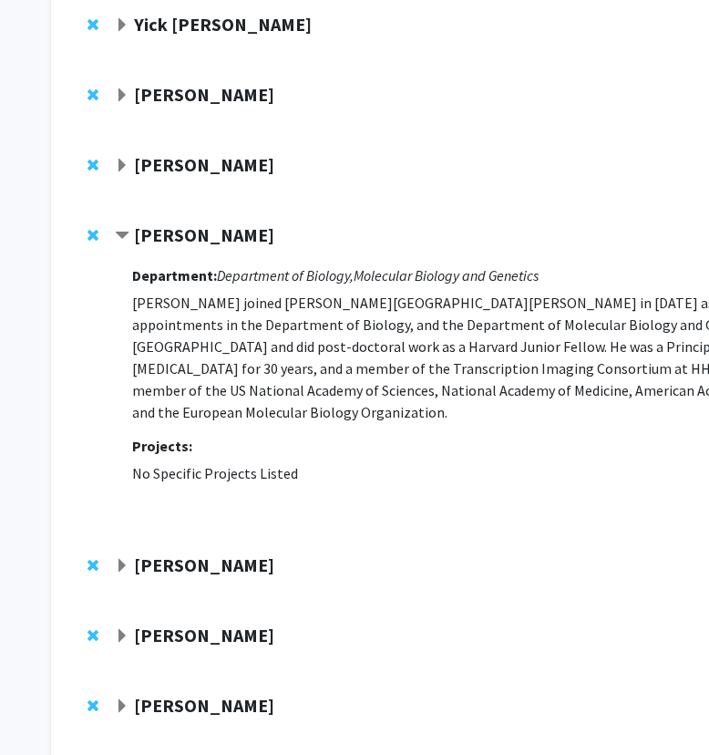
scroll to position [346, 7]
click at [146, 242] on strong "[PERSON_NAME]" at bounding box center [205, 234] width 140 height 23
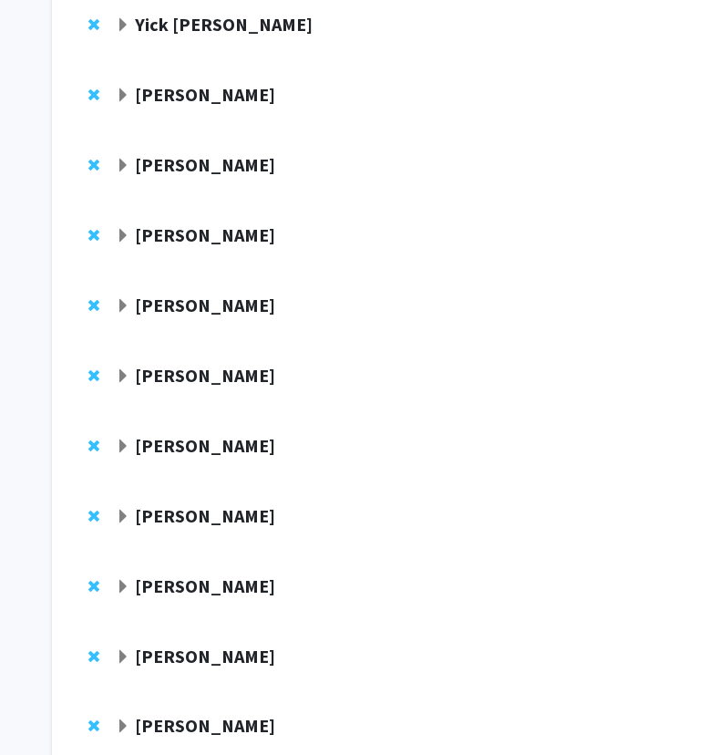
click at [230, 307] on strong "[PERSON_NAME]" at bounding box center [205, 304] width 140 height 23
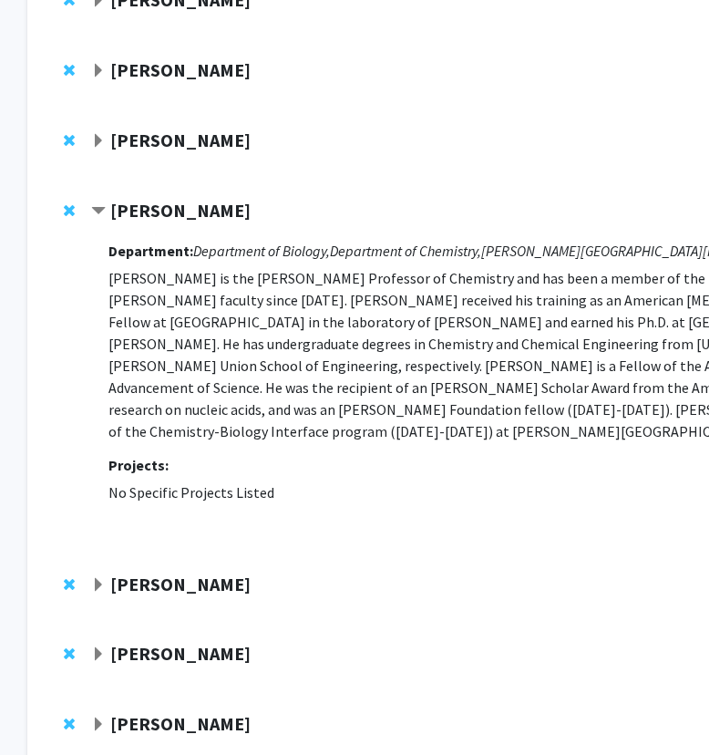
scroll to position [441, 32]
click at [182, 212] on strong "[PERSON_NAME]" at bounding box center [180, 210] width 140 height 23
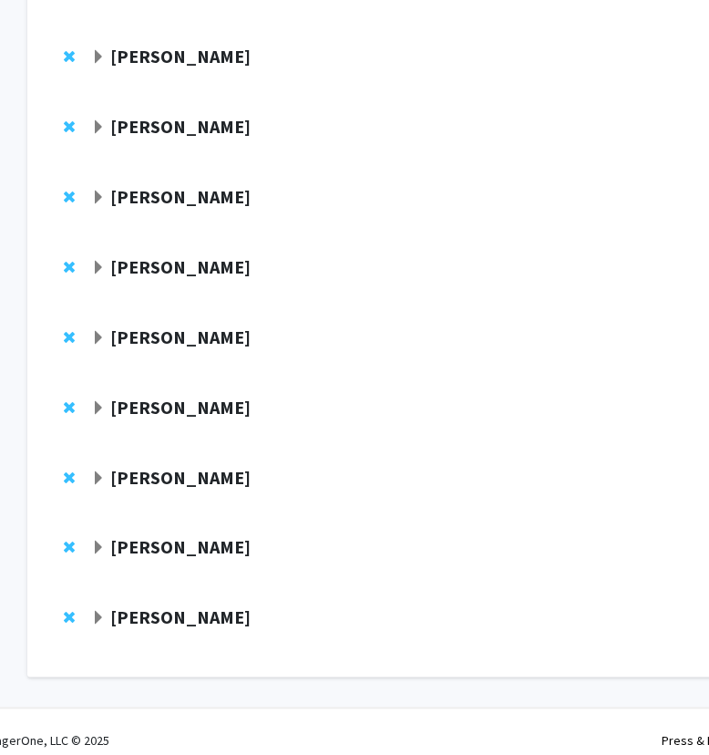
scroll to position [542, 32]
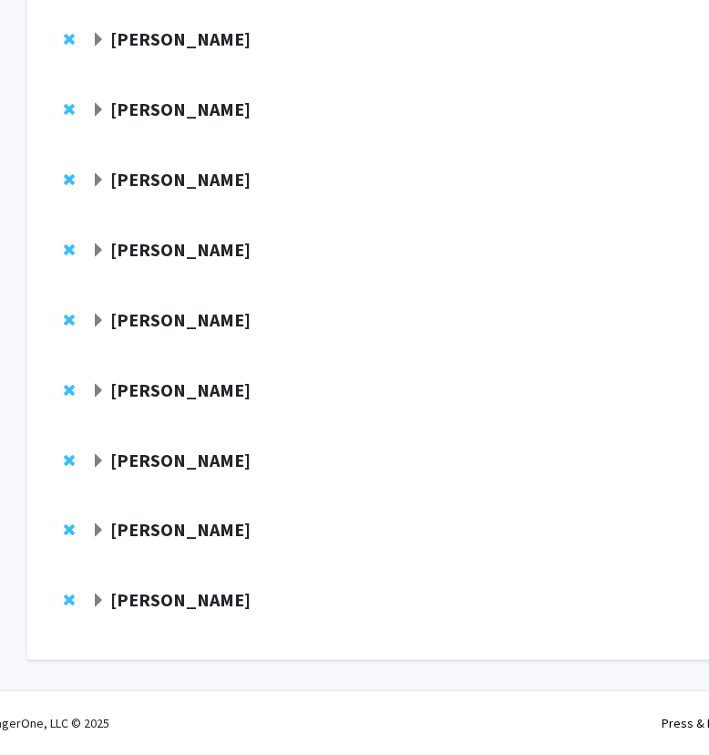
click at [191, 179] on strong "[PERSON_NAME]" at bounding box center [180, 179] width 140 height 23
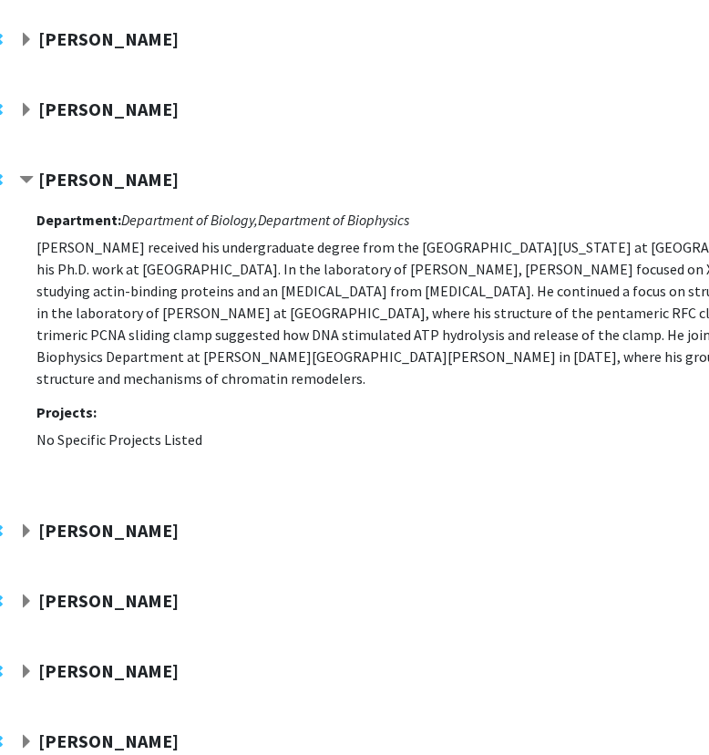
scroll to position [542, 0]
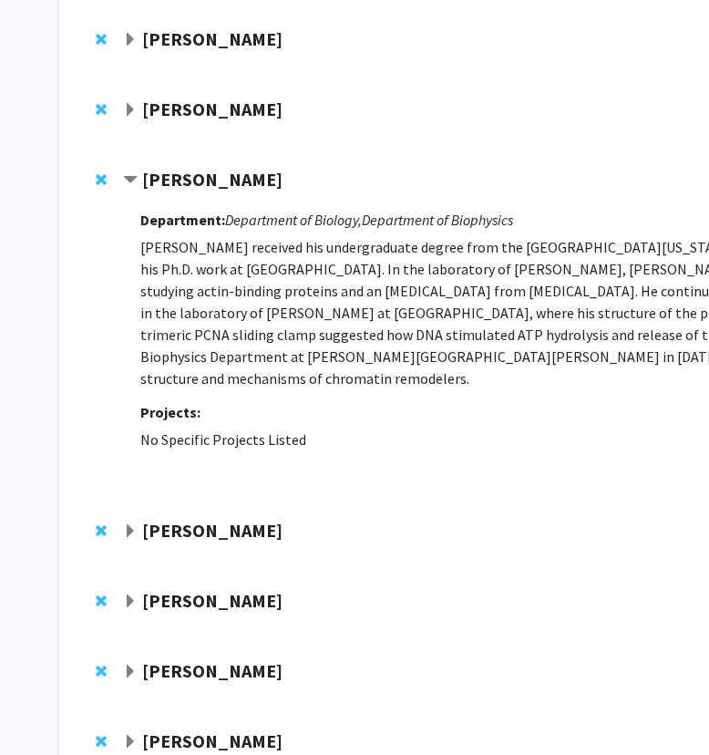
click at [104, 178] on span "Remove Gregory Bowman from bookmarks" at bounding box center [101, 179] width 11 height 15
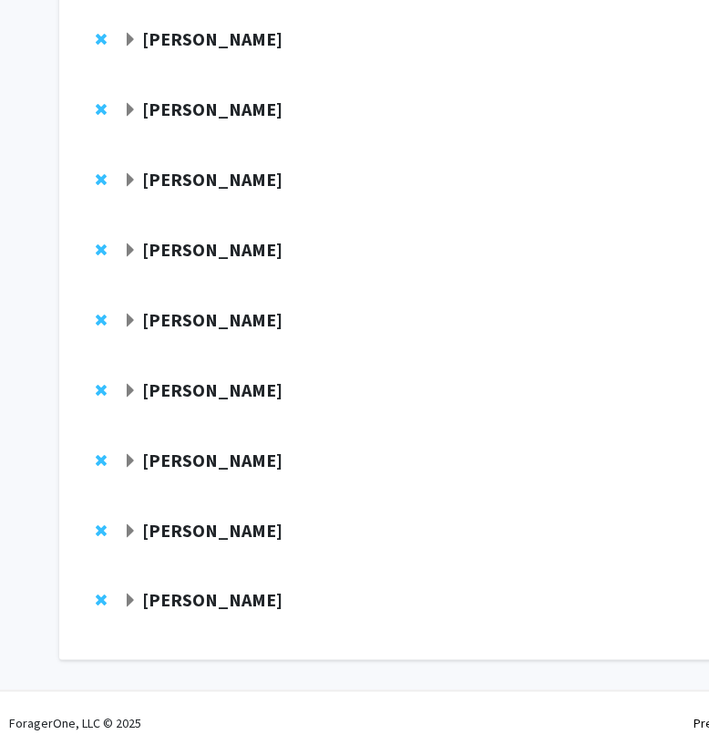
click at [180, 250] on strong "[PERSON_NAME]" at bounding box center [212, 249] width 140 height 23
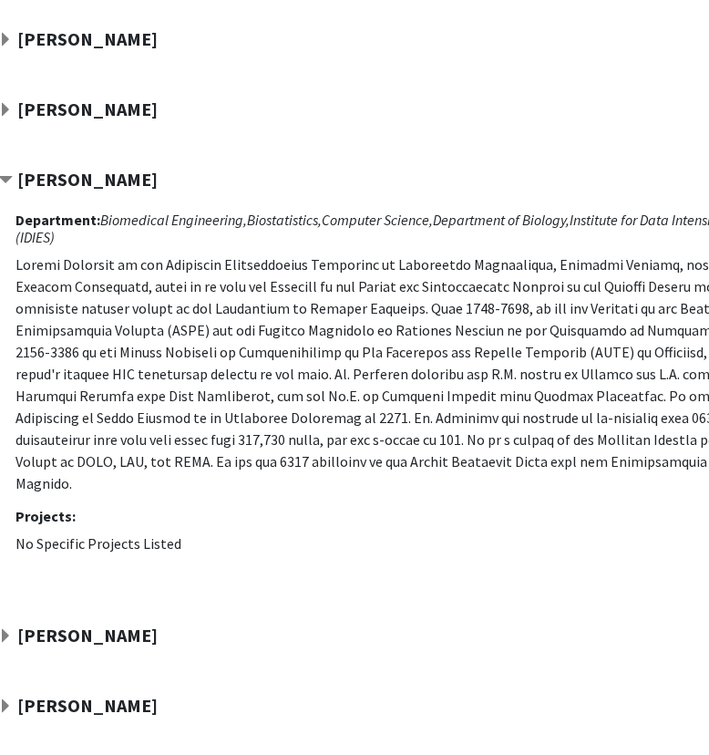
scroll to position [542, 118]
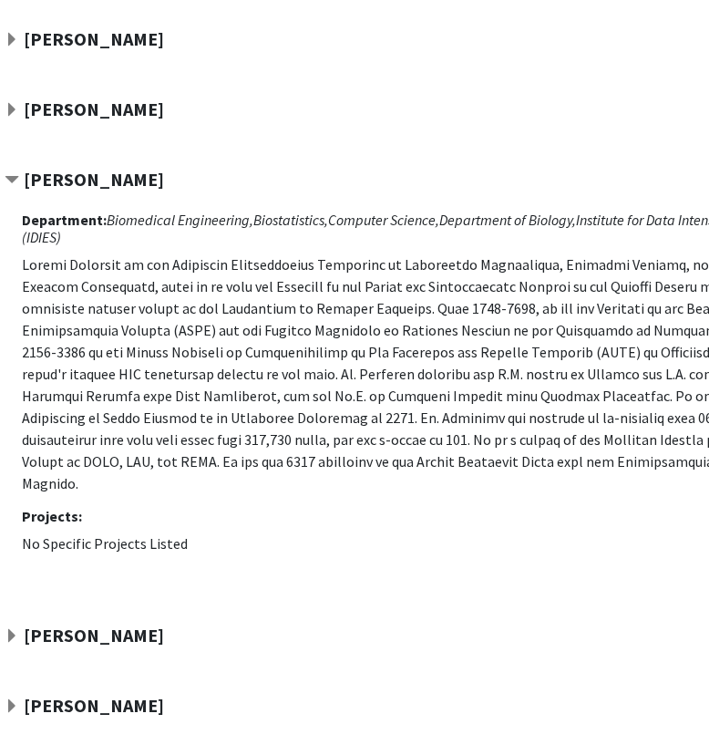
click at [90, 180] on strong "[PERSON_NAME]" at bounding box center [94, 179] width 140 height 23
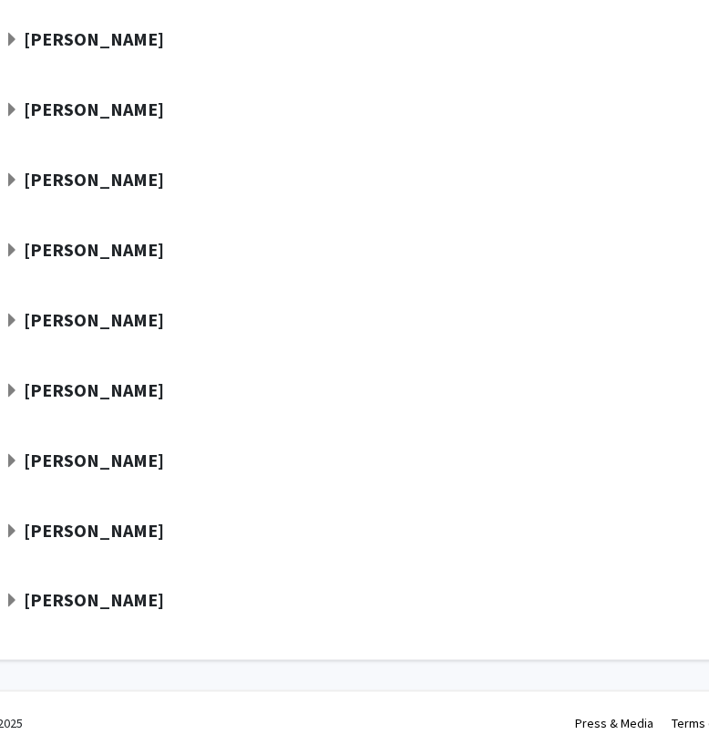
click at [68, 314] on strong "[PERSON_NAME]" at bounding box center [94, 319] width 140 height 23
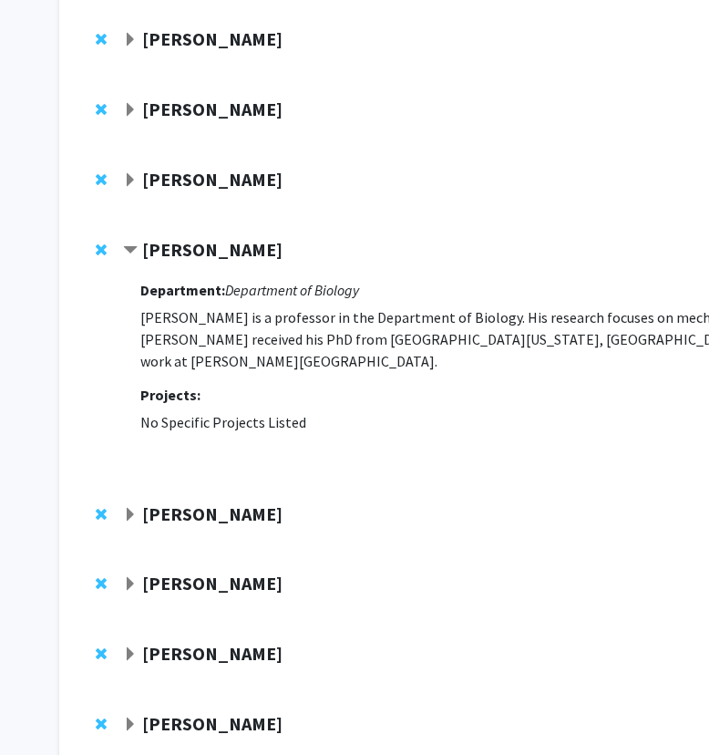
scroll to position [573, 0]
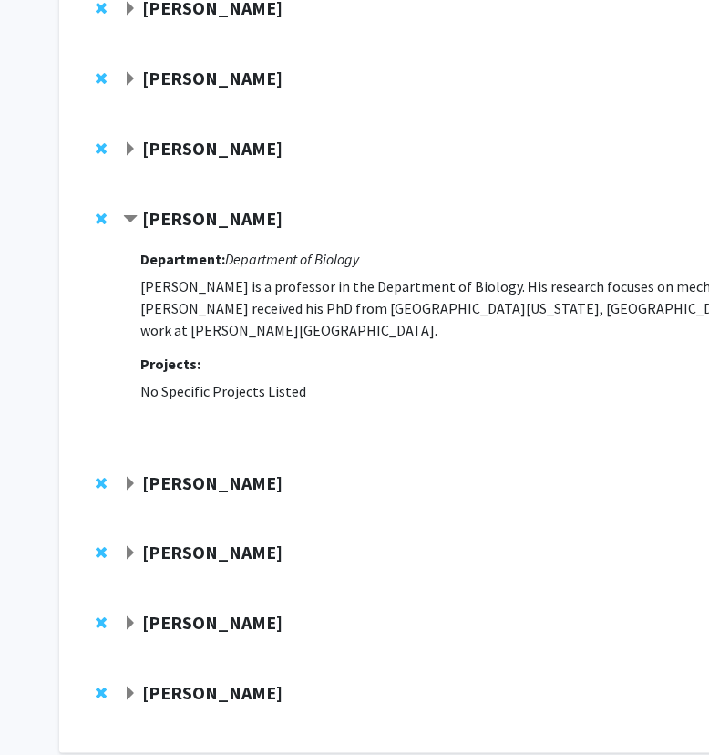
click at [232, 214] on strong "[PERSON_NAME]" at bounding box center [212, 218] width 140 height 23
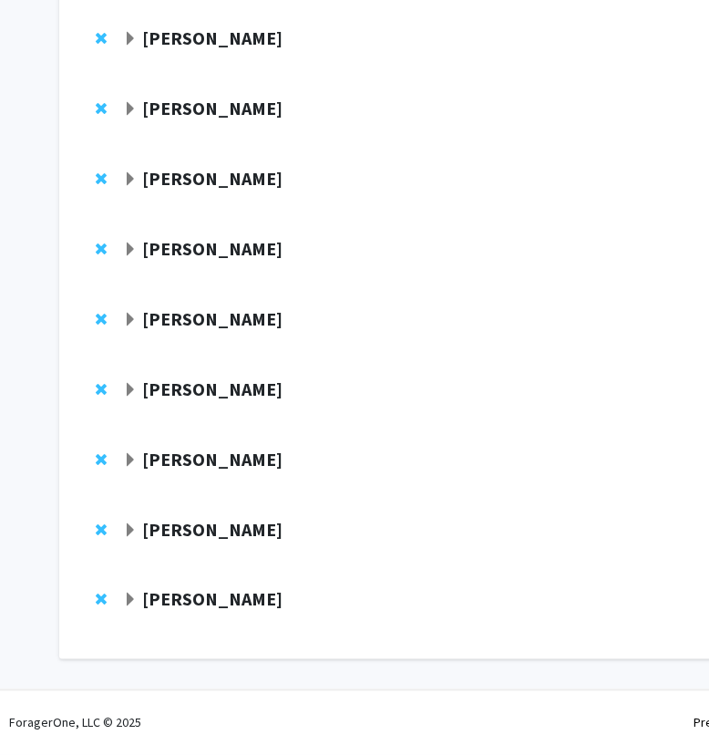
scroll to position [472, 0]
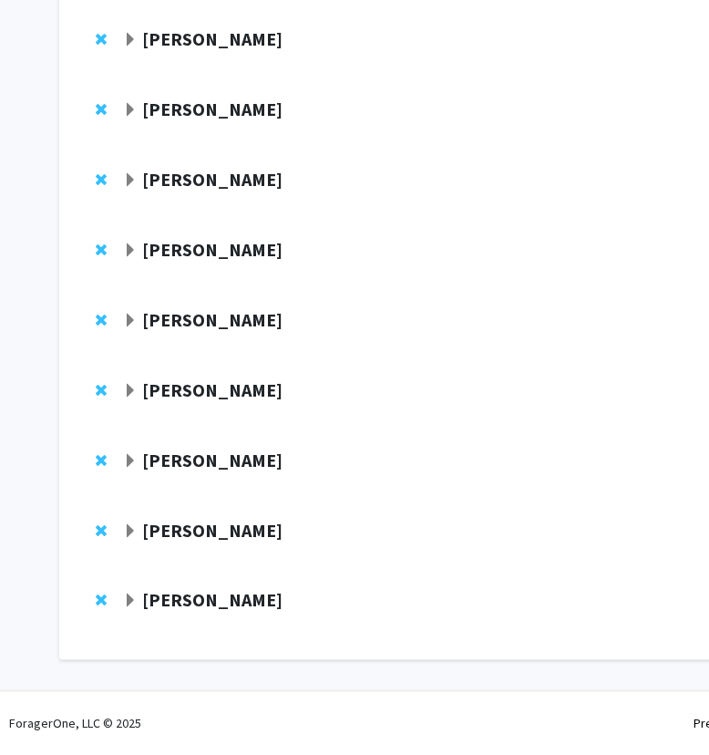
click at [173, 388] on strong "[PERSON_NAME]" at bounding box center [212, 389] width 140 height 23
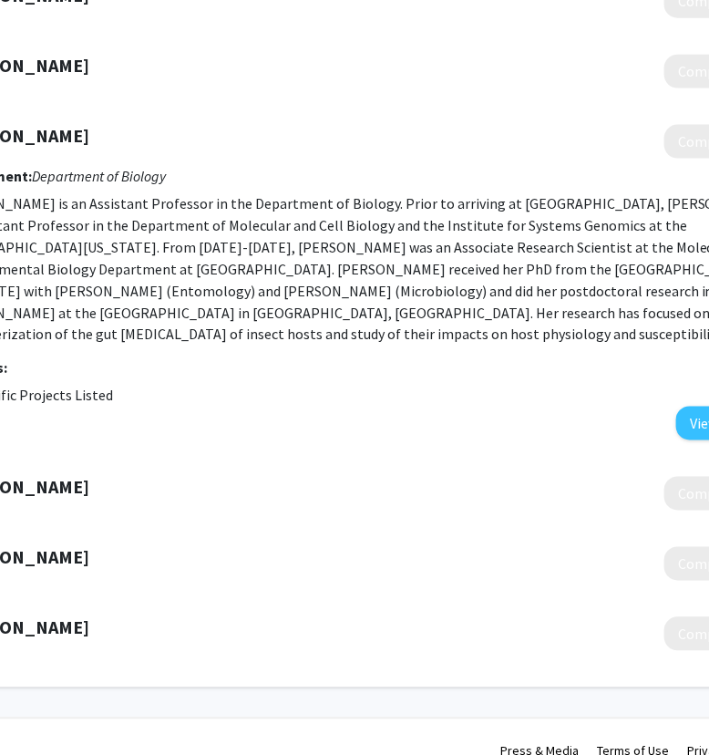
scroll to position [726, 9]
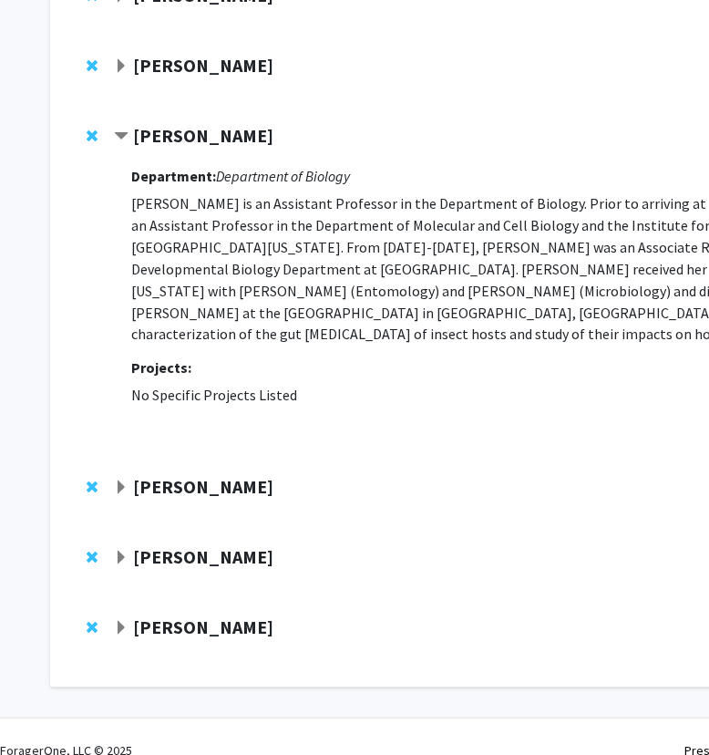
click at [232, 129] on strong "[PERSON_NAME]" at bounding box center [203, 135] width 140 height 23
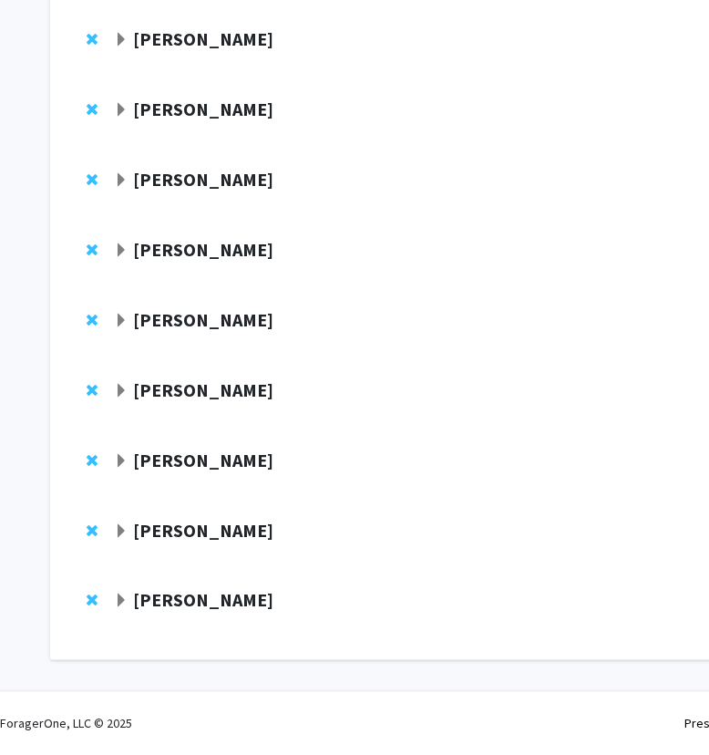
click at [182, 448] on strong "[PERSON_NAME]" at bounding box center [203, 459] width 140 height 23
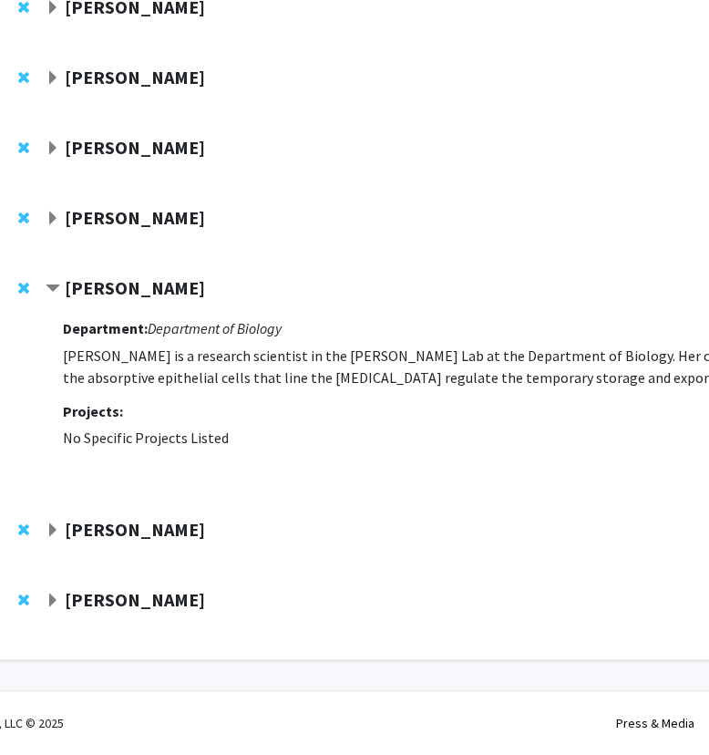
scroll to position [644, 76]
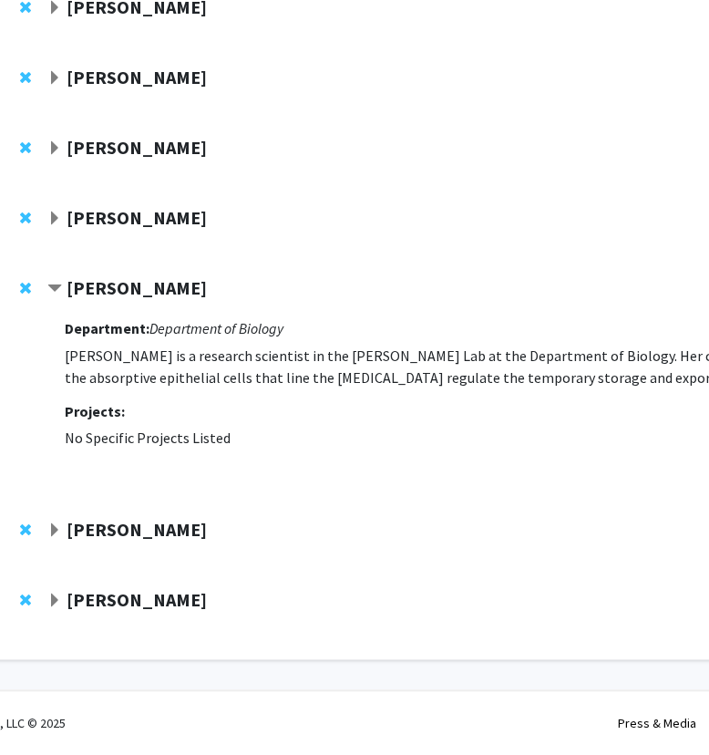
click at [114, 279] on strong "[PERSON_NAME]" at bounding box center [137, 287] width 140 height 23
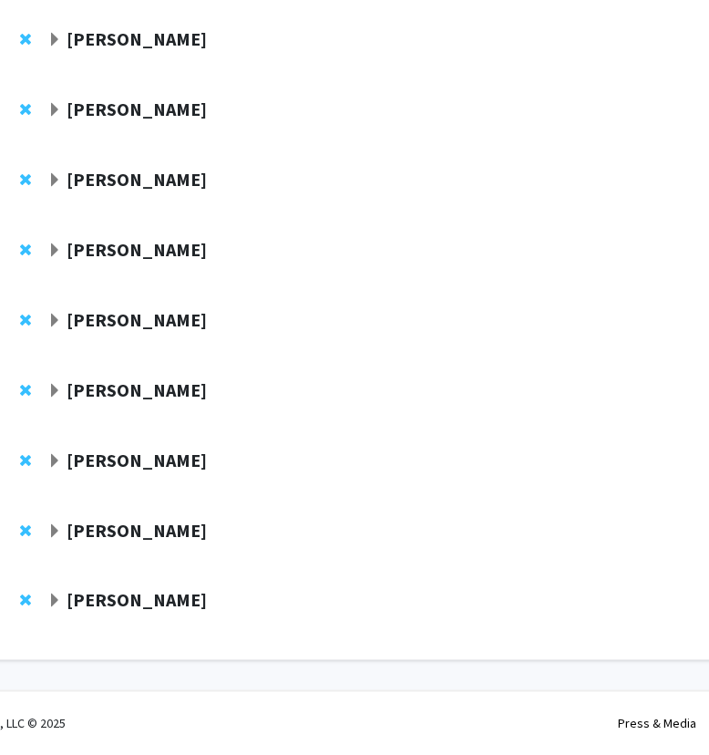
click at [99, 525] on strong "[PERSON_NAME]" at bounding box center [137, 530] width 140 height 23
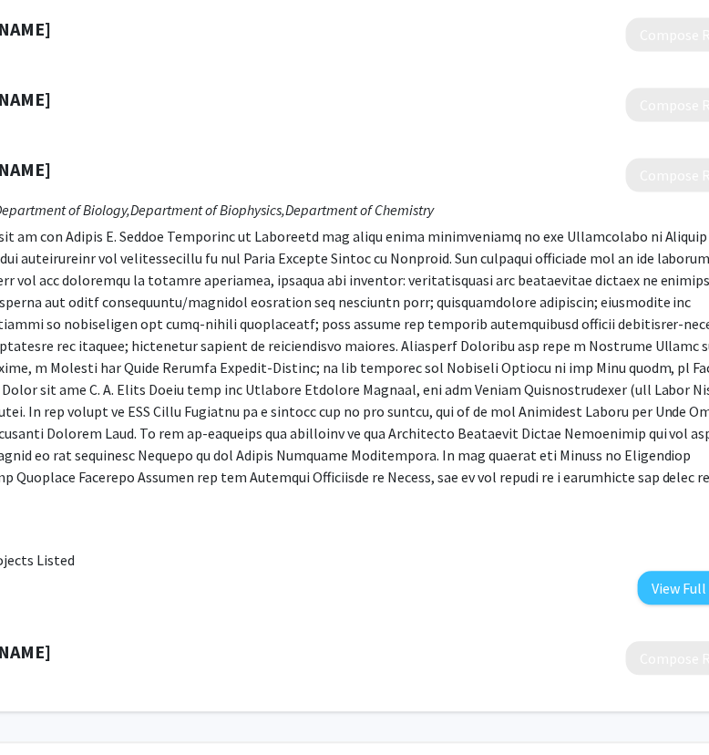
scroll to position [833, 235]
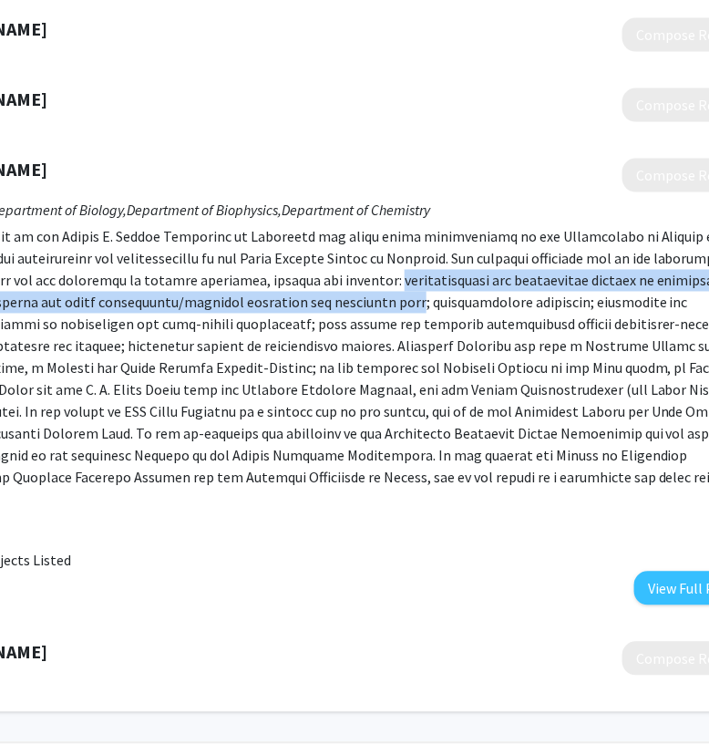
drag, startPoint x: 280, startPoint y: 279, endPoint x: 235, endPoint y: 303, distance: 50.6
click at [235, 303] on p at bounding box center [334, 368] width 858 height 284
copy p "stereochemical and mechanistic studies of principal biosynthetic enzymes and th…"
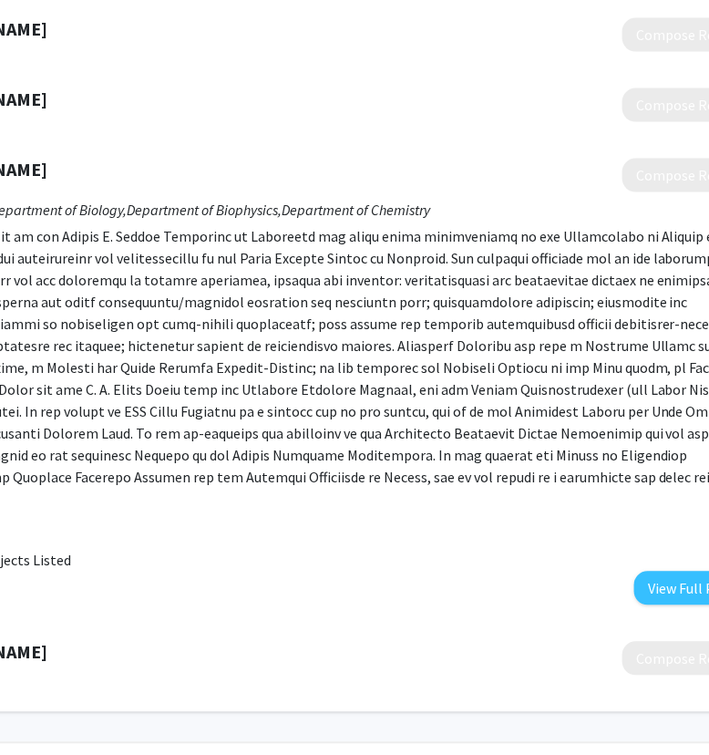
click at [288, 370] on p at bounding box center [334, 368] width 858 height 284
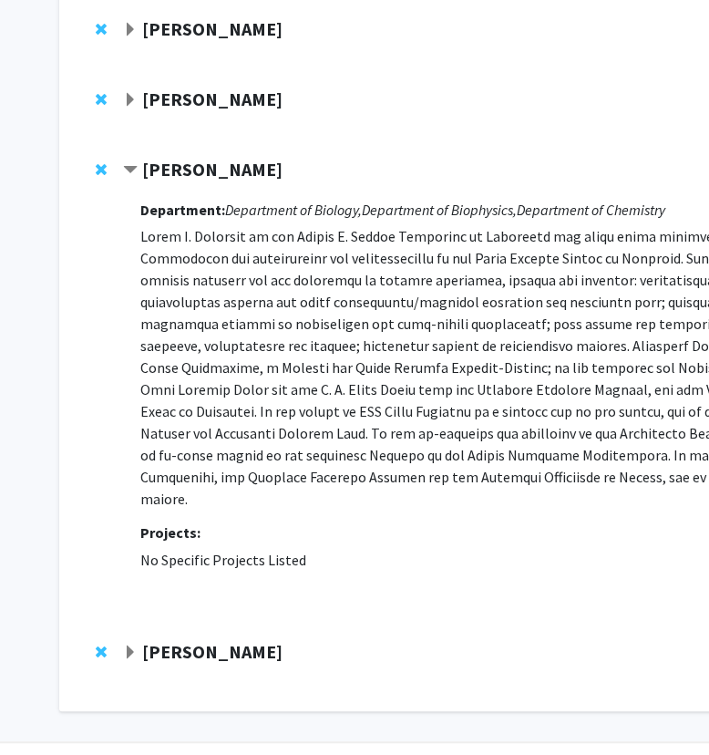
scroll to position [863, 0]
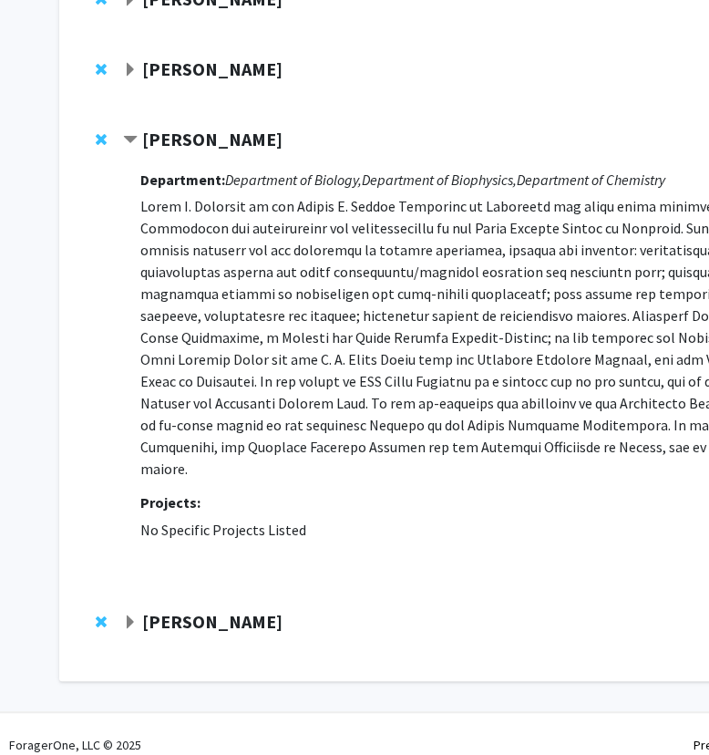
click at [152, 139] on strong "[PERSON_NAME]" at bounding box center [212, 139] width 140 height 23
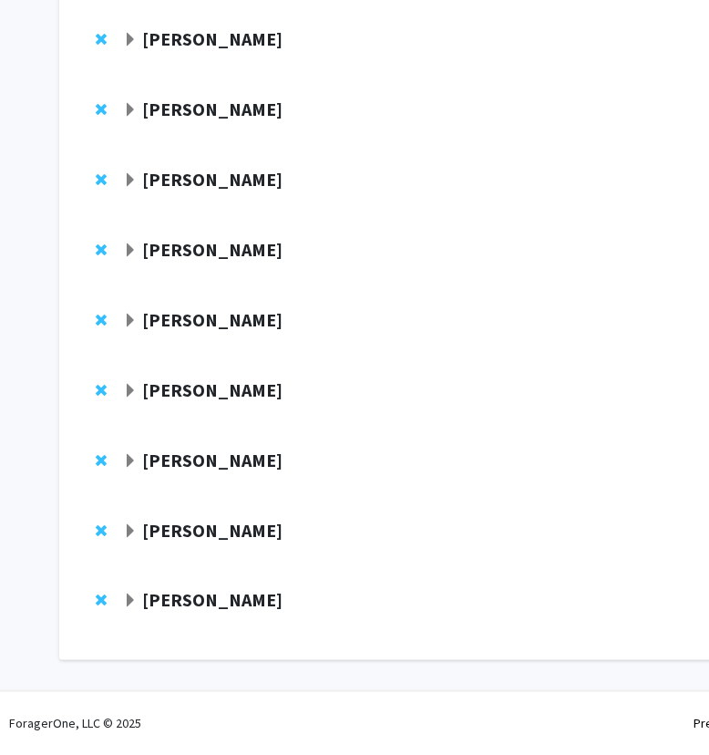
click at [237, 598] on strong "[PERSON_NAME]" at bounding box center [212, 600] width 140 height 23
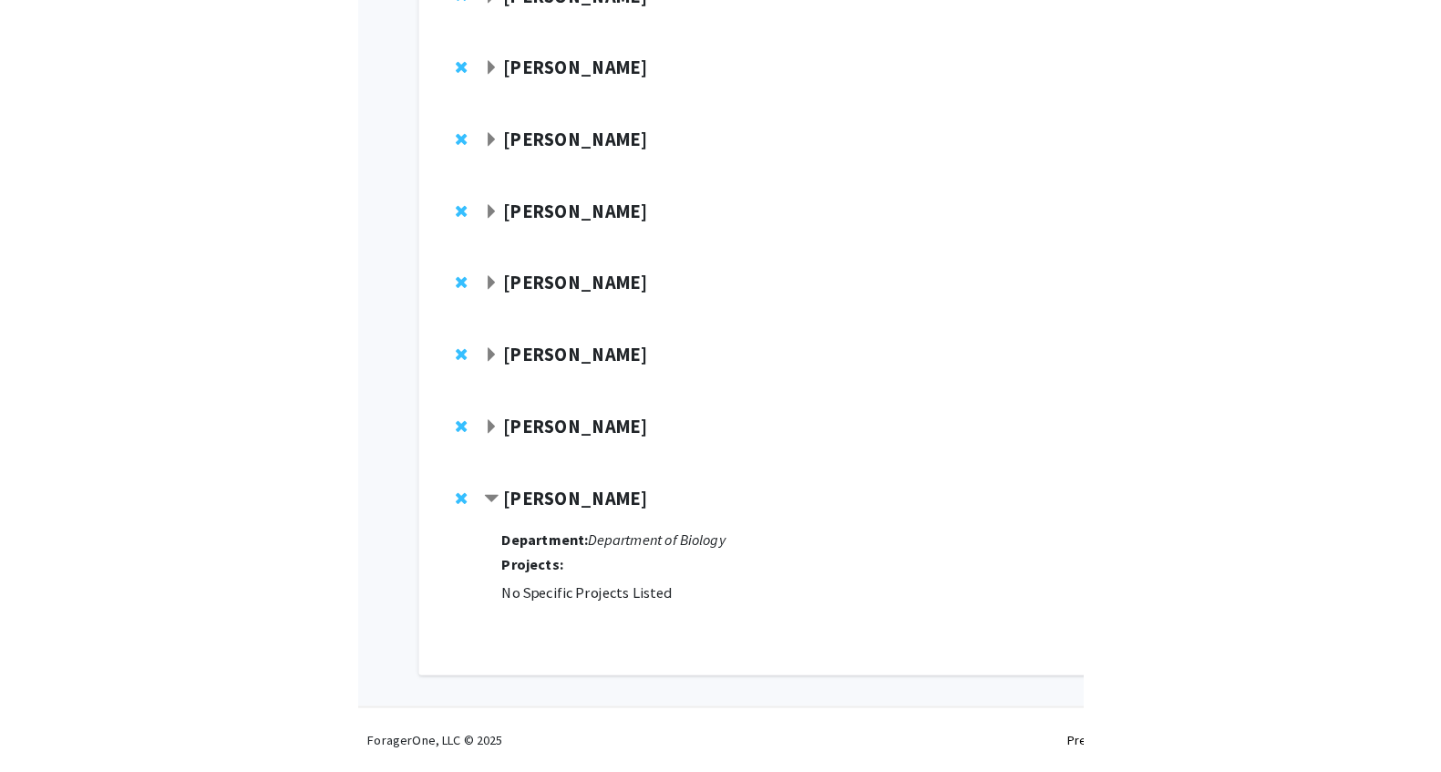
scroll to position [569, 0]
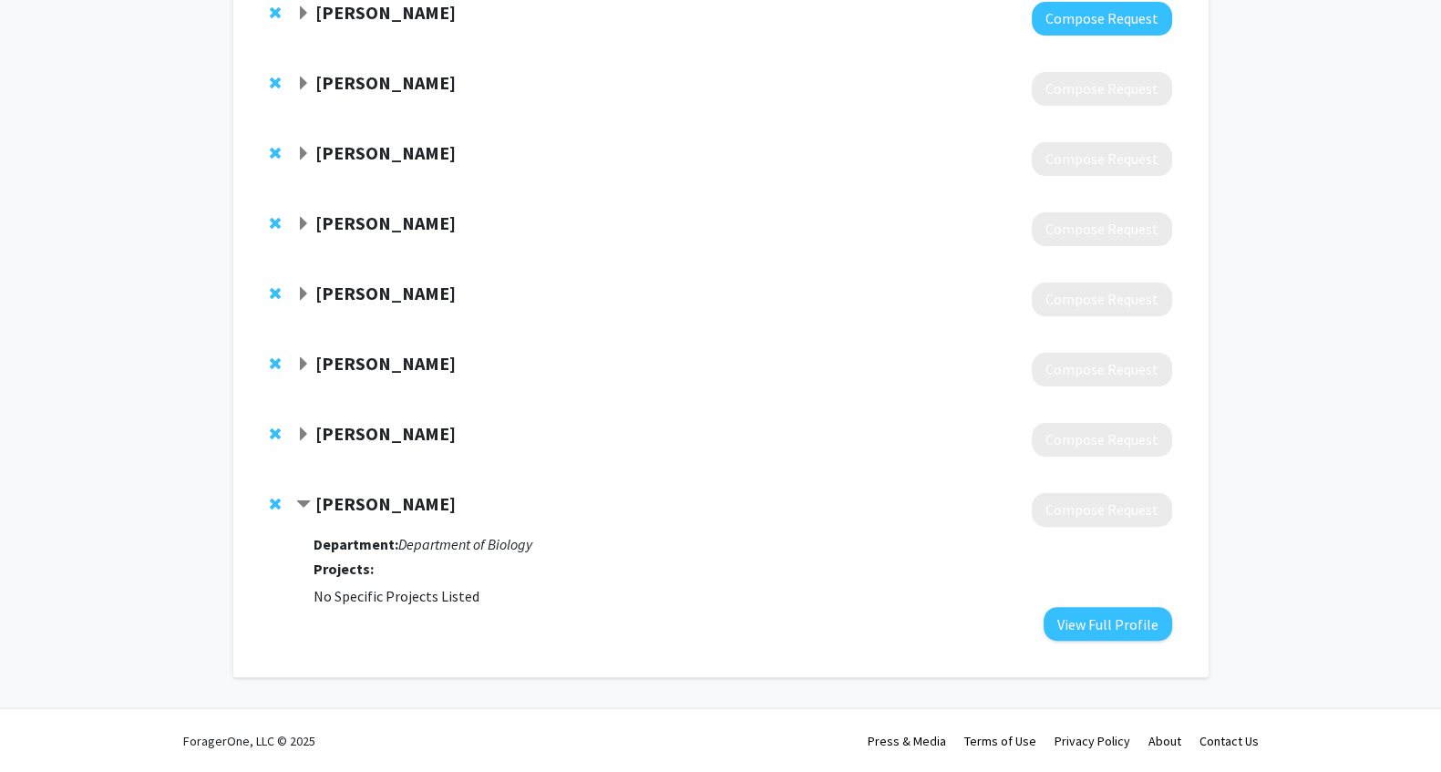
click at [306, 506] on span "Contract Damian Ekiert Bookmark" at bounding box center [303, 505] width 15 height 15
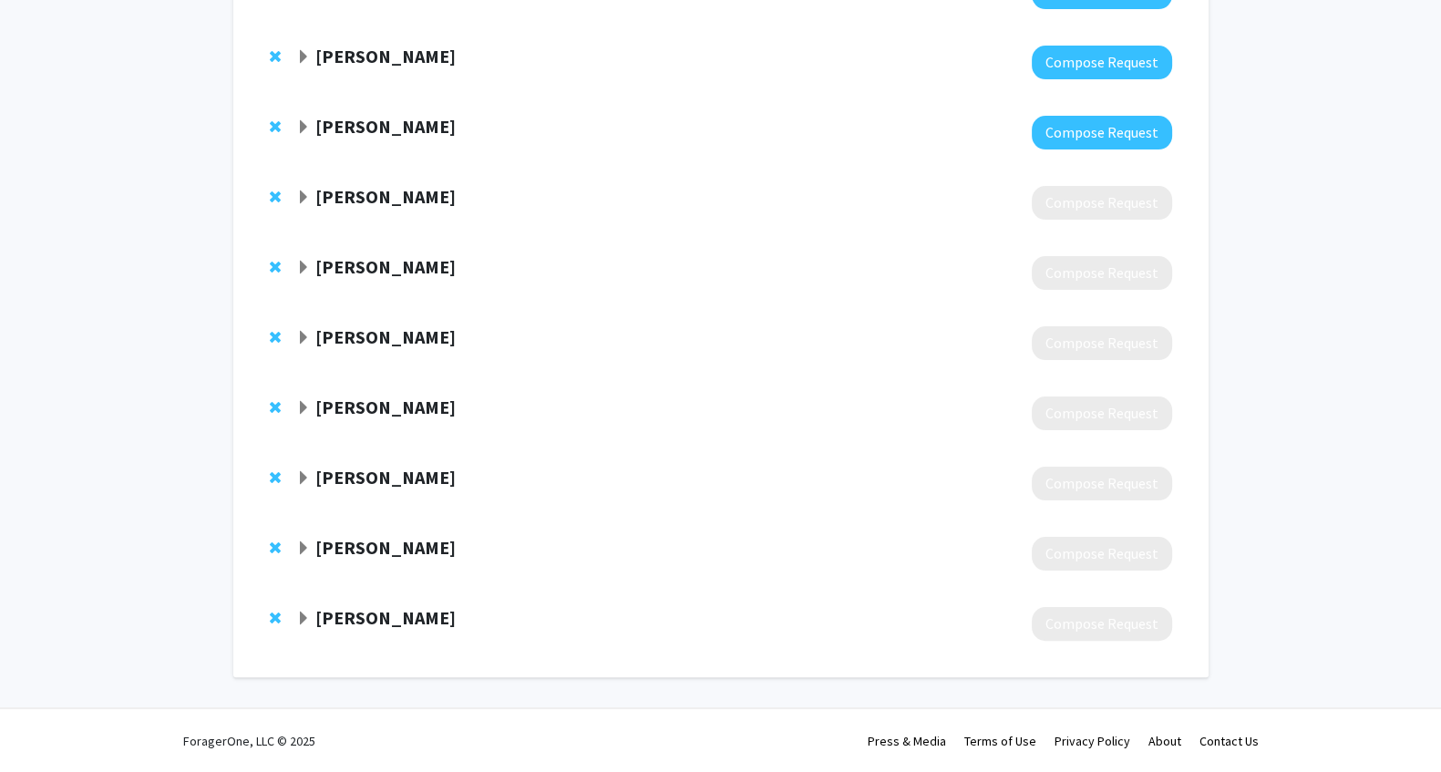
scroll to position [0, 0]
